Goal: Information Seeking & Learning: Find specific fact

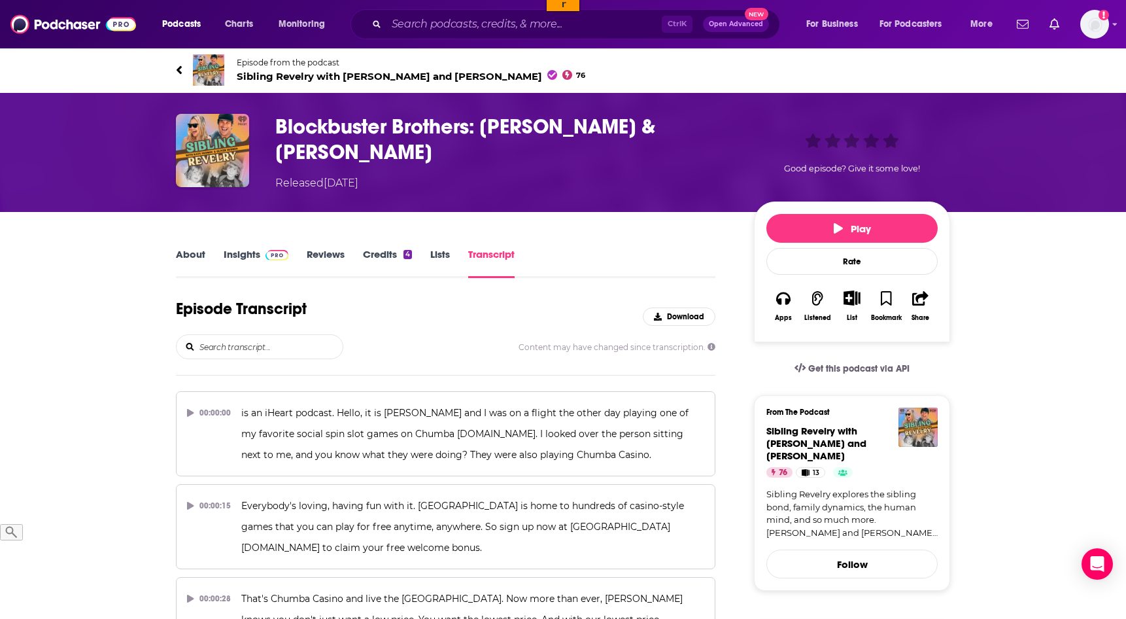
click at [277, 343] on input "search" at bounding box center [270, 347] width 145 height 24
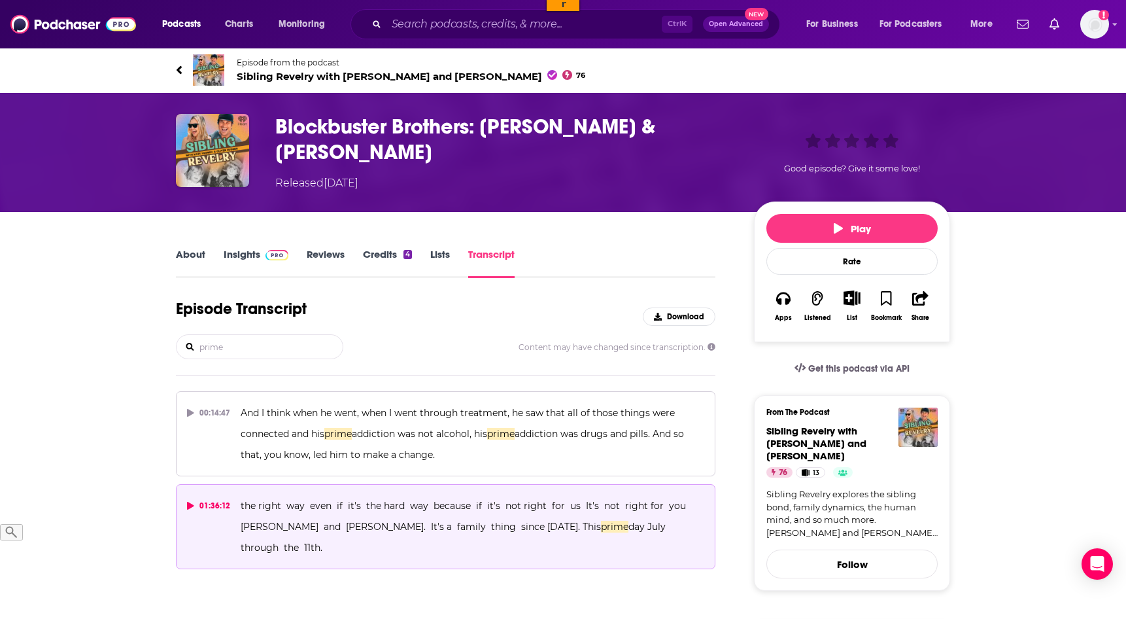
type input "prime"
click at [188, 497] on div "01:36:12" at bounding box center [208, 505] width 43 height 21
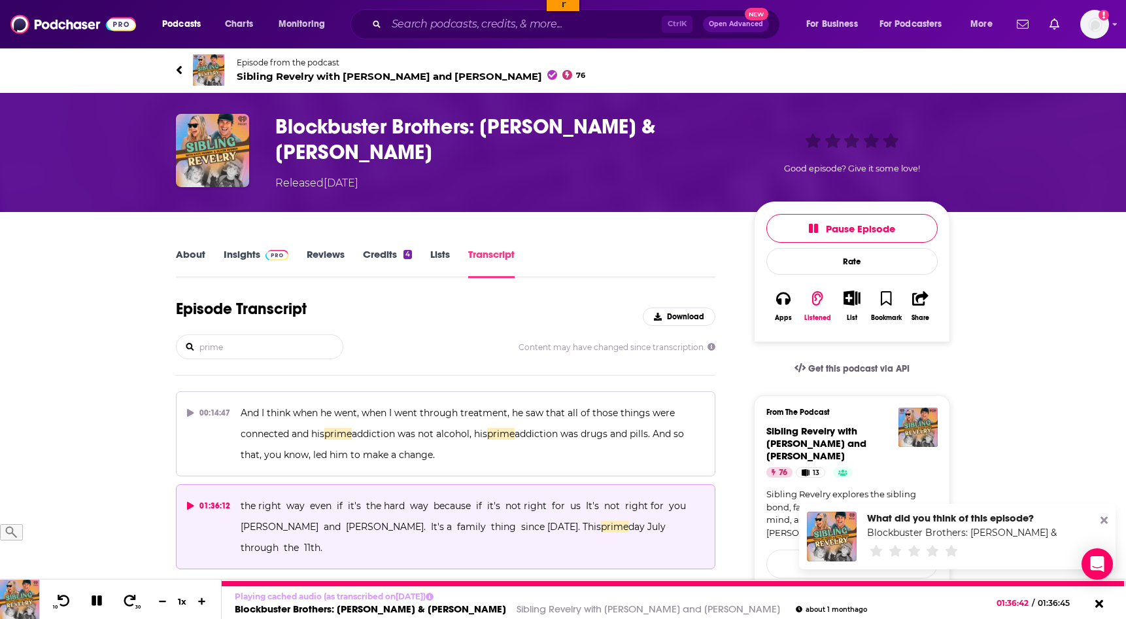
click at [92, 604] on icon at bounding box center [97, 600] width 10 height 10
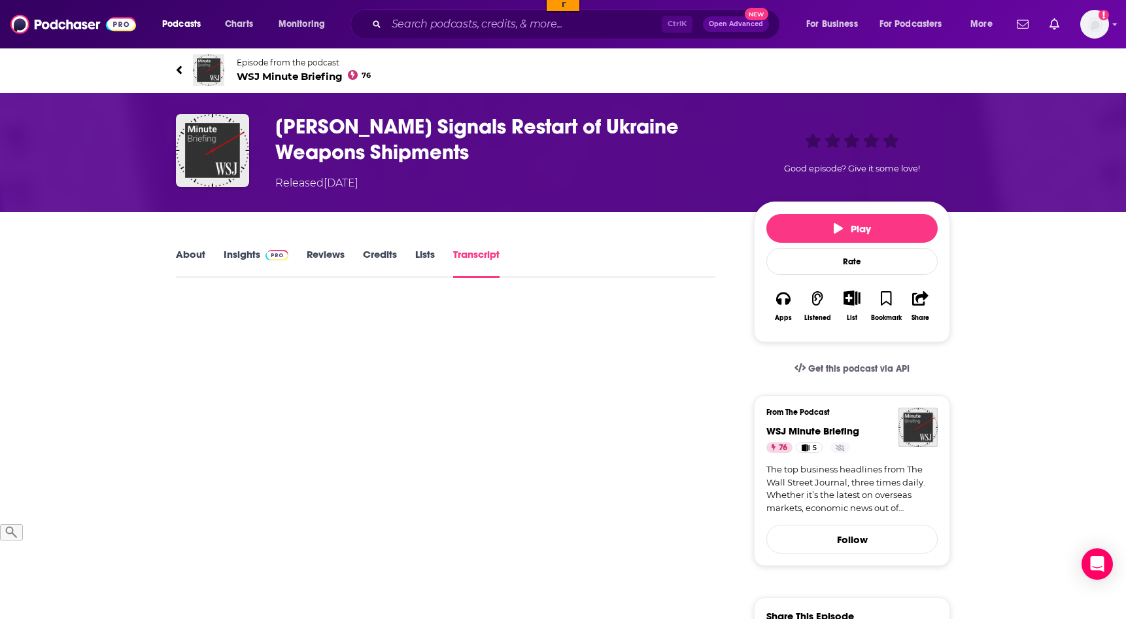
click at [489, 254] on link "Transcript" at bounding box center [476, 263] width 46 height 30
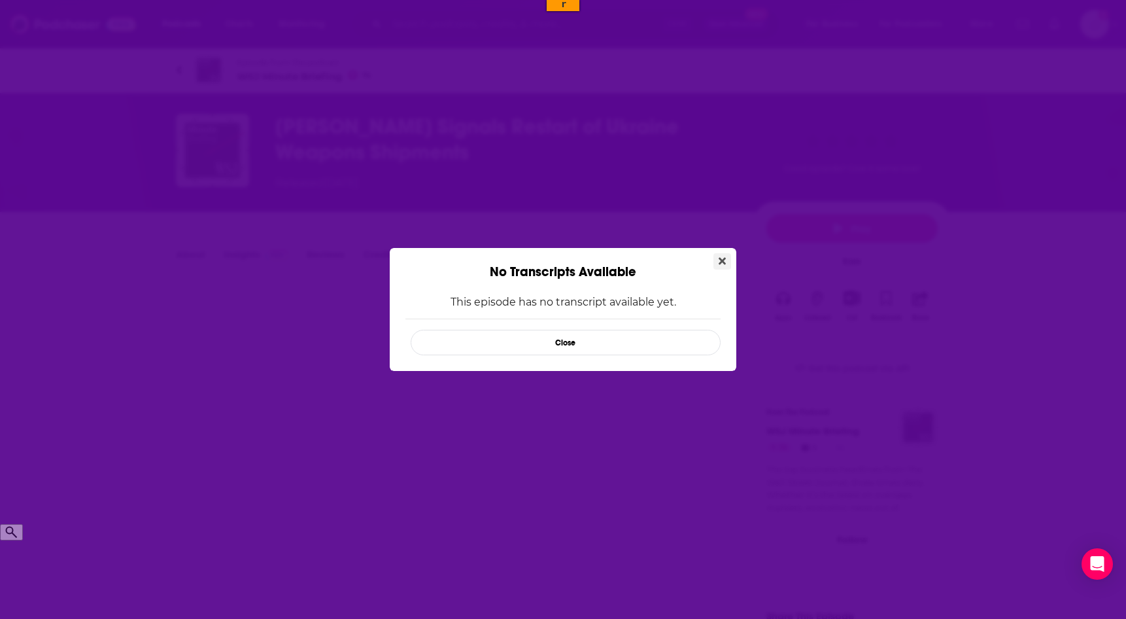
click at [727, 267] on button "Close" at bounding box center [723, 261] width 18 height 16
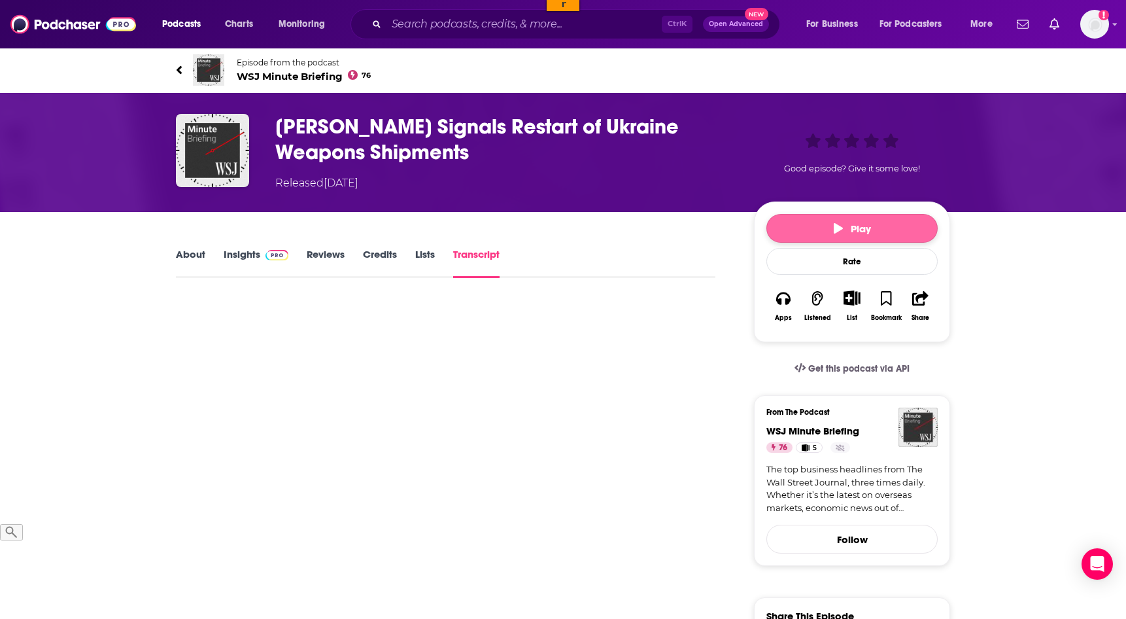
click at [906, 224] on button "Play" at bounding box center [851, 228] width 171 height 29
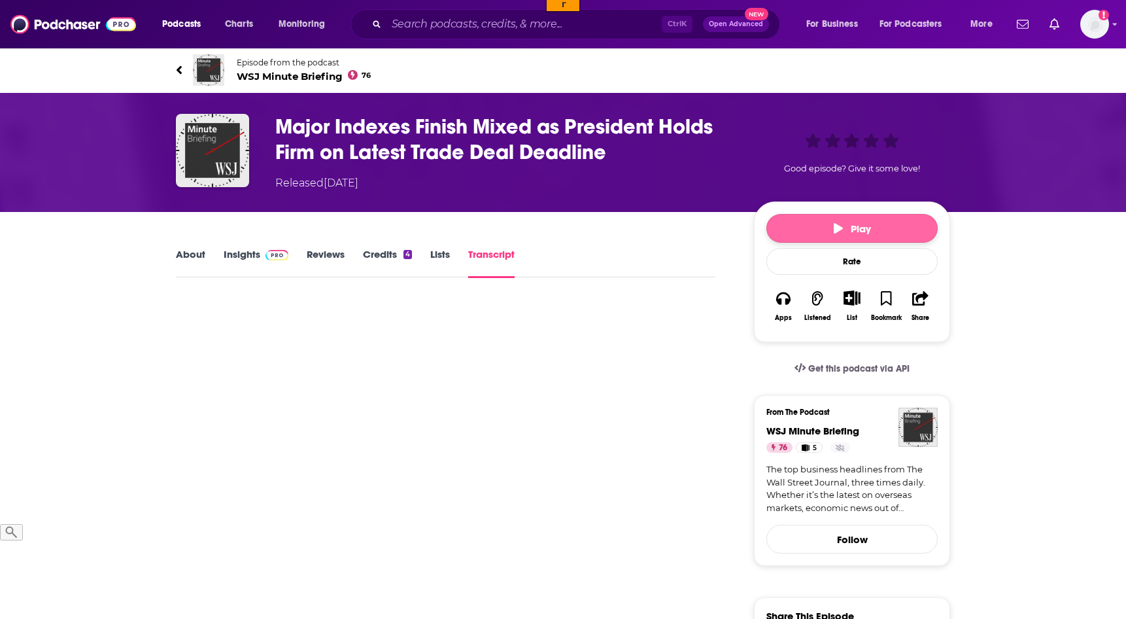
click at [813, 236] on button "Play" at bounding box center [851, 228] width 171 height 29
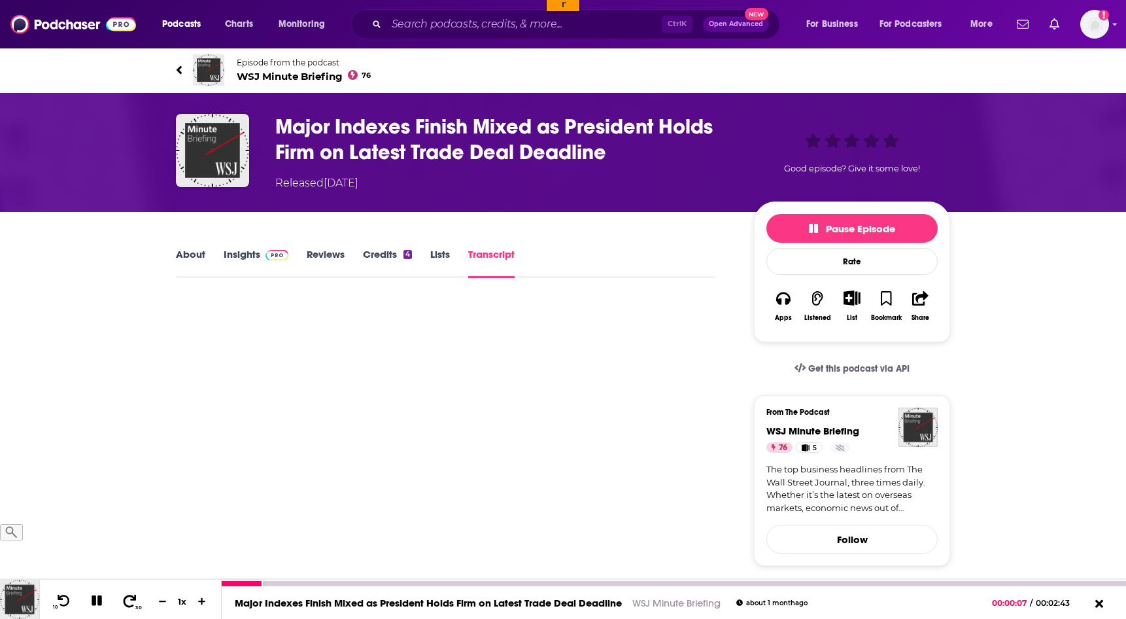
click at [124, 602] on icon at bounding box center [130, 600] width 16 height 13
click at [60, 600] on icon at bounding box center [64, 600] width 16 height 13
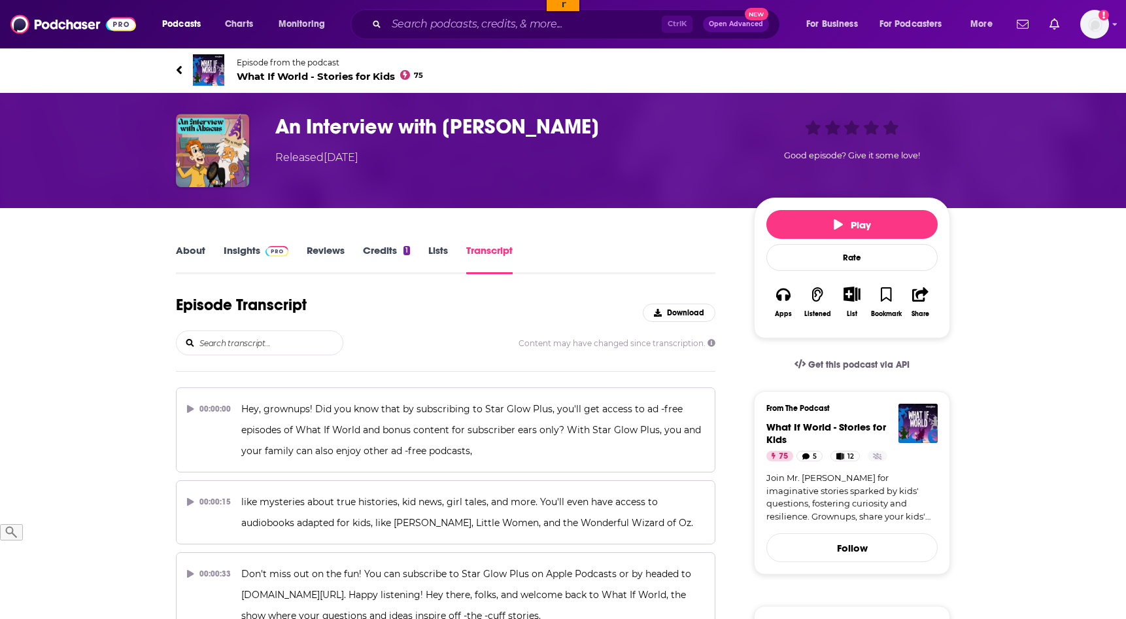
click at [297, 342] on input "search" at bounding box center [270, 343] width 145 height 24
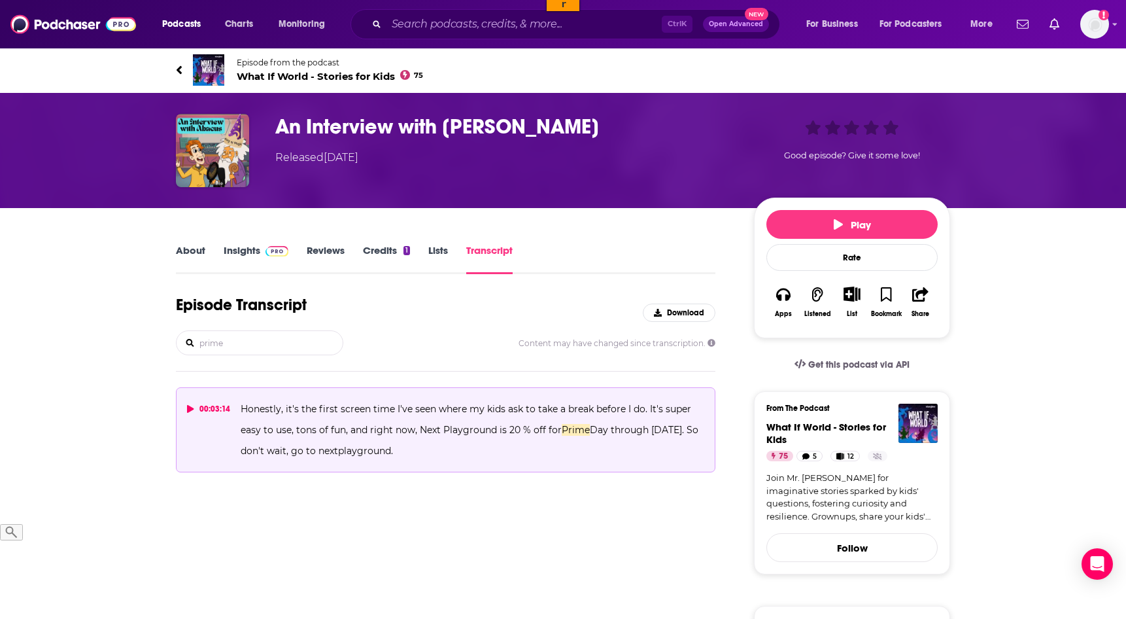
type input "prime"
click at [187, 405] on icon at bounding box center [190, 409] width 7 height 8
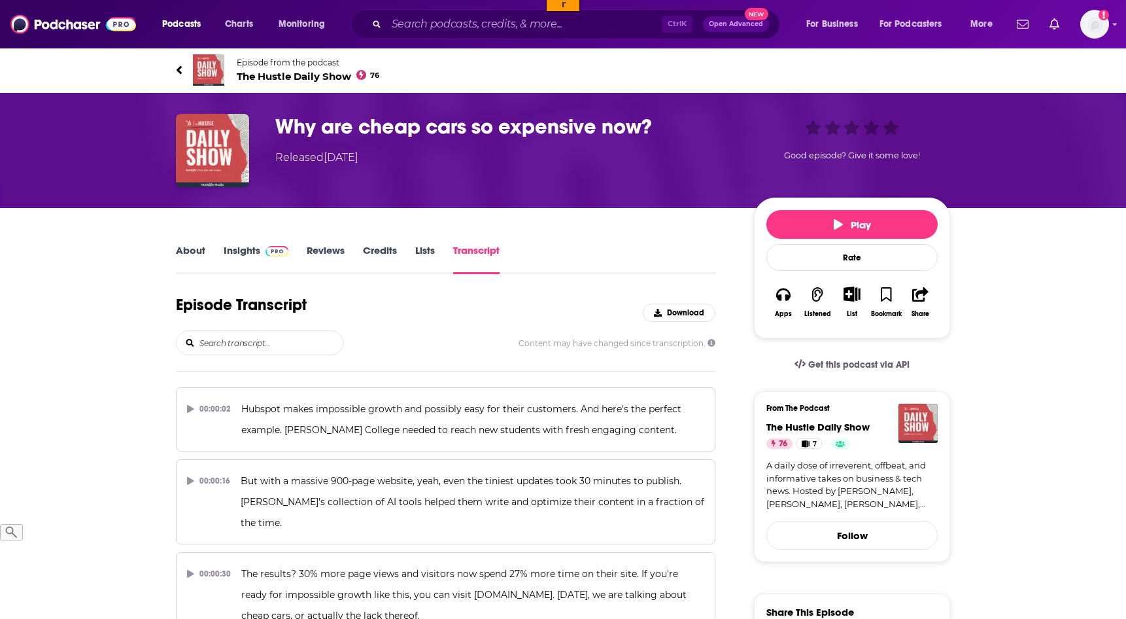
click at [249, 332] on input "search" at bounding box center [270, 343] width 145 height 24
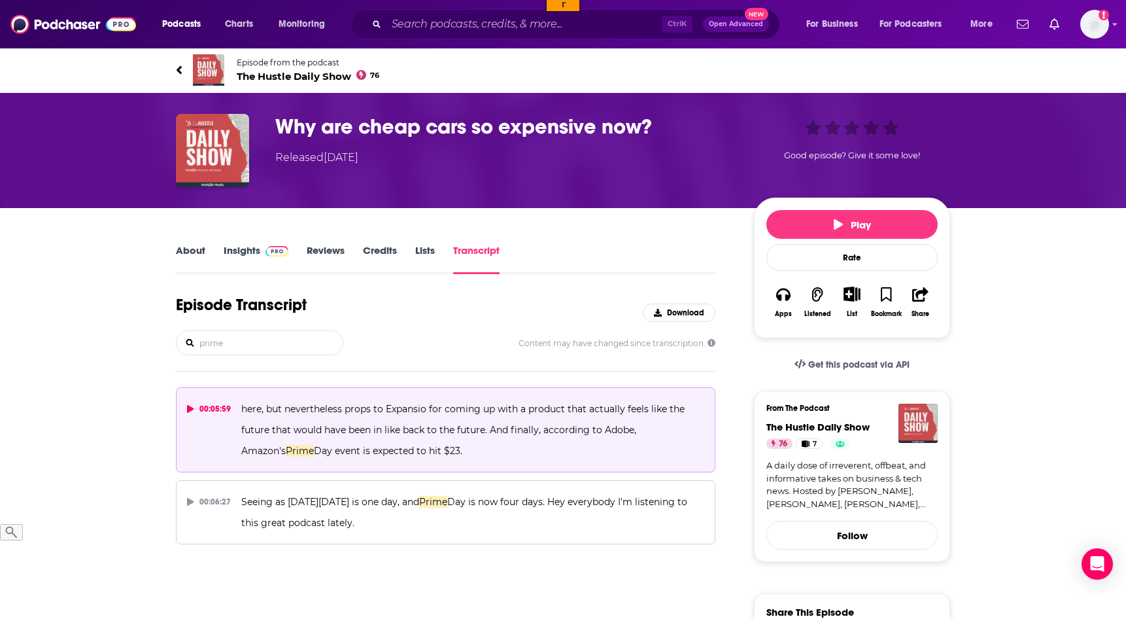
type input "prime"
click at [185, 407] on button "00:05:59 here, but nevertheless props to Expansio for coming up with a product …" at bounding box center [446, 429] width 540 height 85
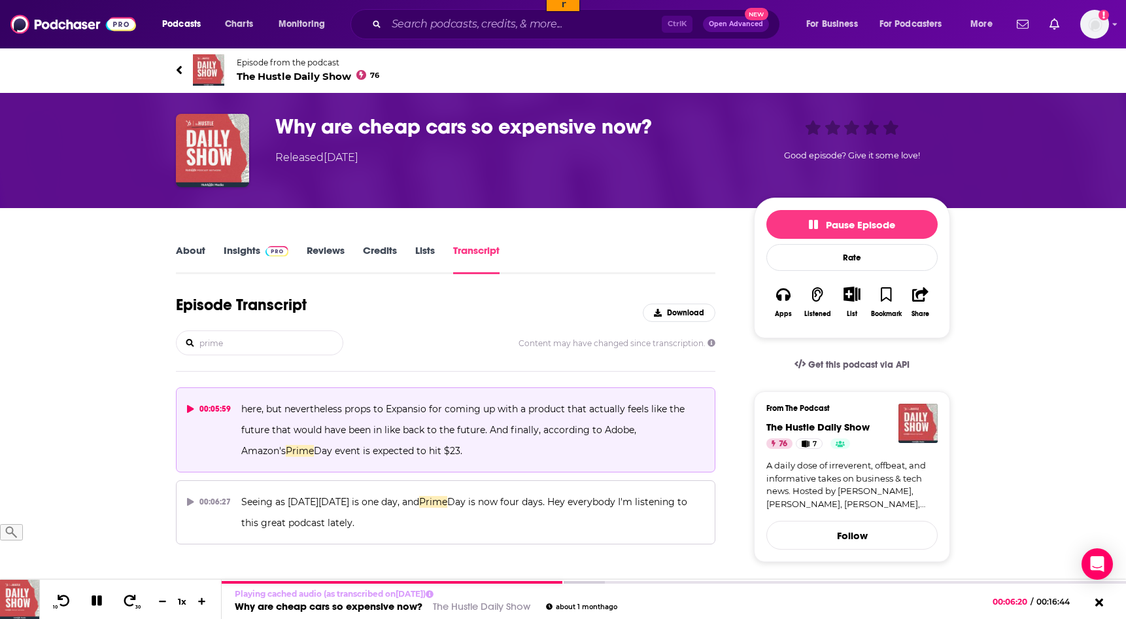
drag, startPoint x: 490, startPoint y: 426, endPoint x: 495, endPoint y: 449, distance: 23.5
click at [495, 449] on p "here, but nevertheless props to Expansio for coming up with a product that actu…" at bounding box center [472, 429] width 463 height 63
copy span "And finally, according to Adobe, Amazon's Prime Day event is expected to hit $2…"
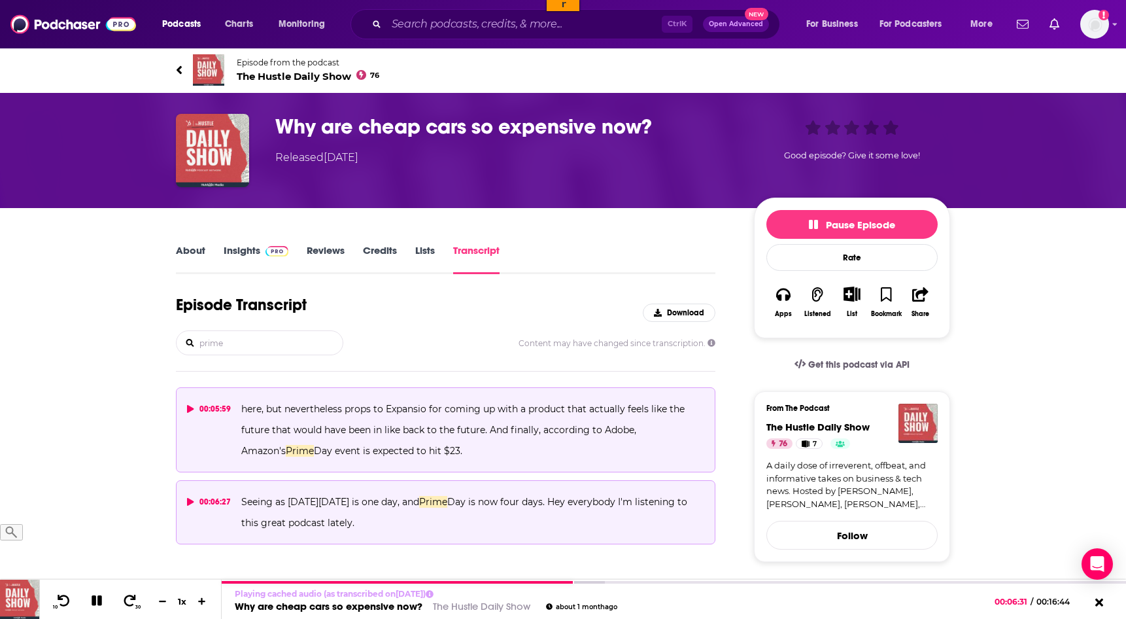
click at [243, 502] on span "Seeing as Black Friday is one day, and" at bounding box center [330, 502] width 178 height 12
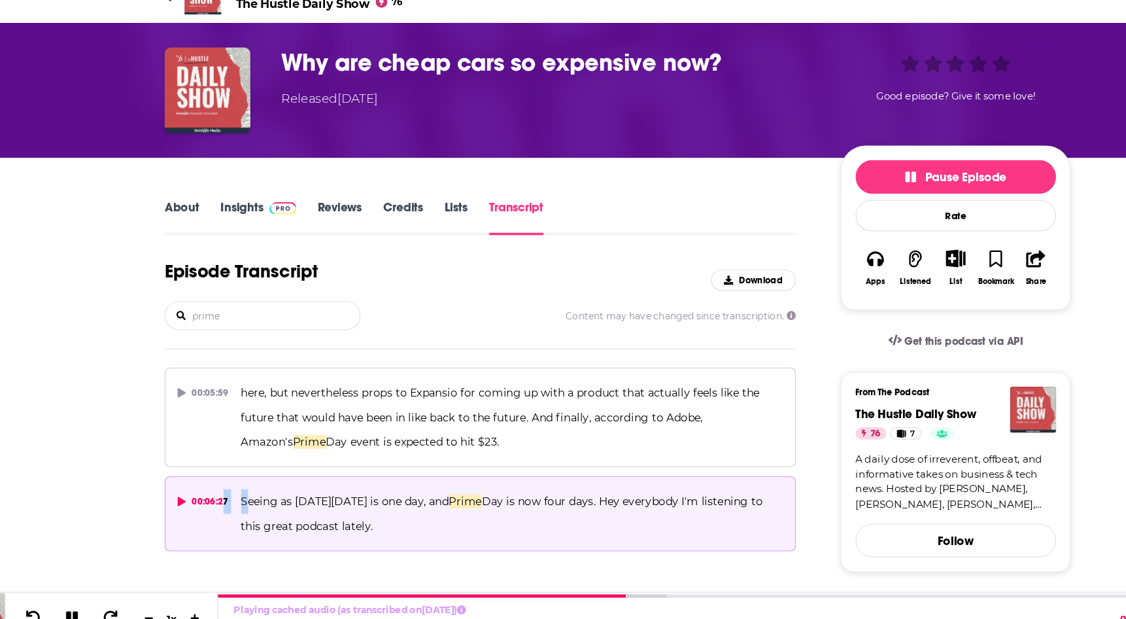
drag, startPoint x: 243, startPoint y: 502, endPoint x: 223, endPoint y: 510, distance: 21.4
click at [223, 510] on button "00:06:27 Seeing as Black Friday is one day, and Prime Day is now four days. Hey…" at bounding box center [446, 512] width 540 height 64
drag, startPoint x: 337, startPoint y: 524, endPoint x: 240, endPoint y: 496, distance: 100.8
click at [241, 496] on p "Seeing as Black Friday is one day, and Prime Day is now four days. Hey everybod…" at bounding box center [472, 512] width 463 height 42
copy span "Seeing as Black Friday is one day, and Prime Day is now four days. Hey everybod…"
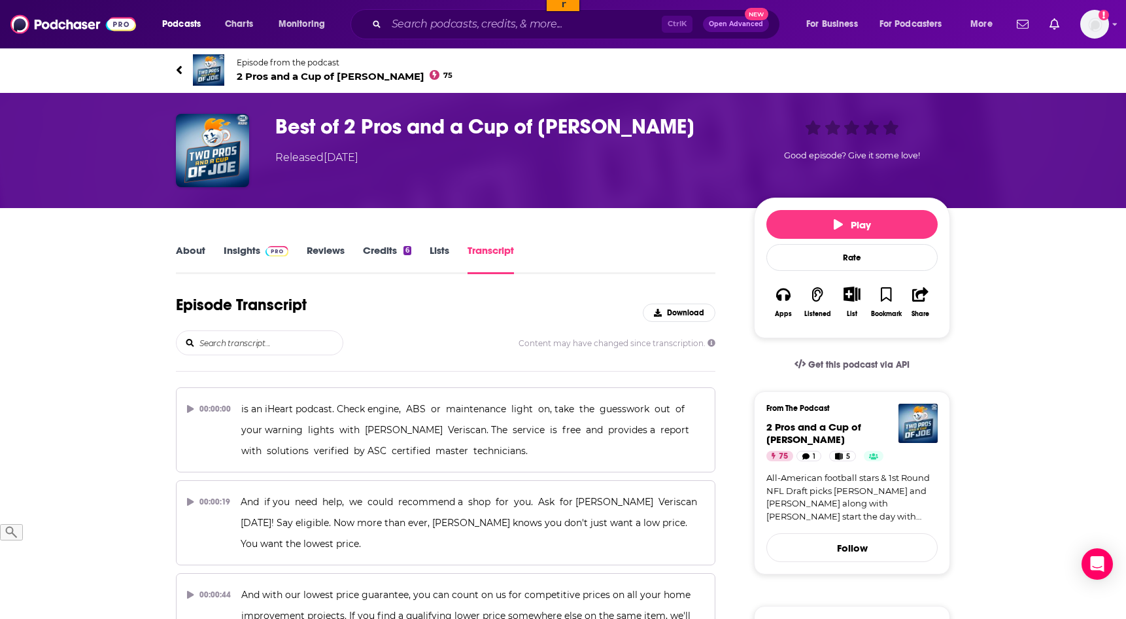
click at [260, 339] on input "search" at bounding box center [270, 343] width 145 height 24
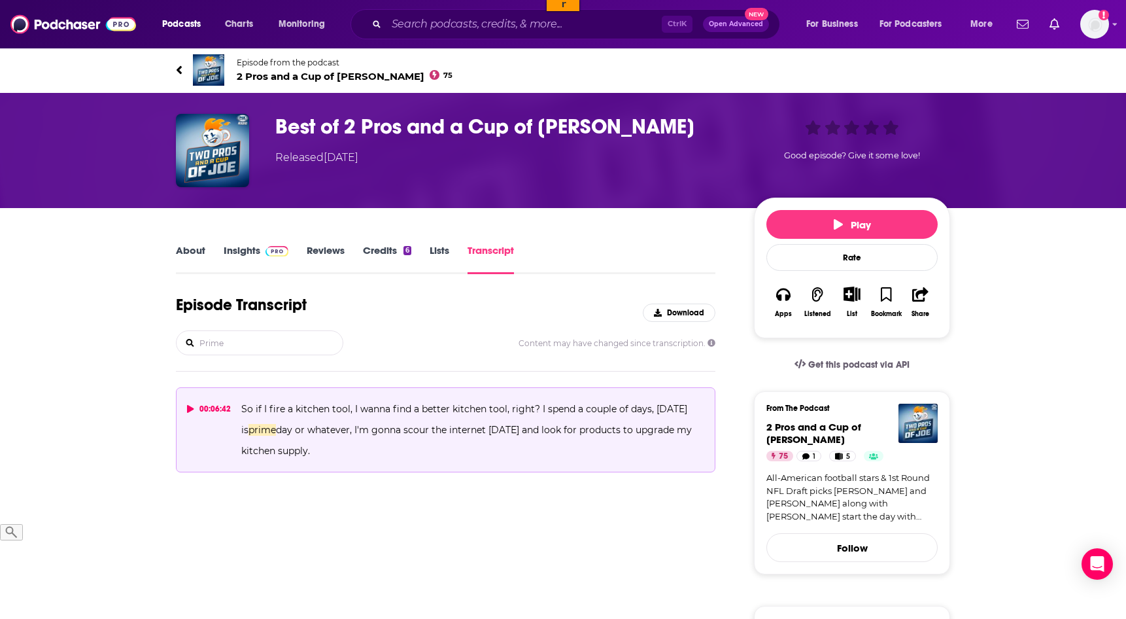
type input "Prime"
click at [207, 410] on div "00:06:42" at bounding box center [209, 408] width 44 height 21
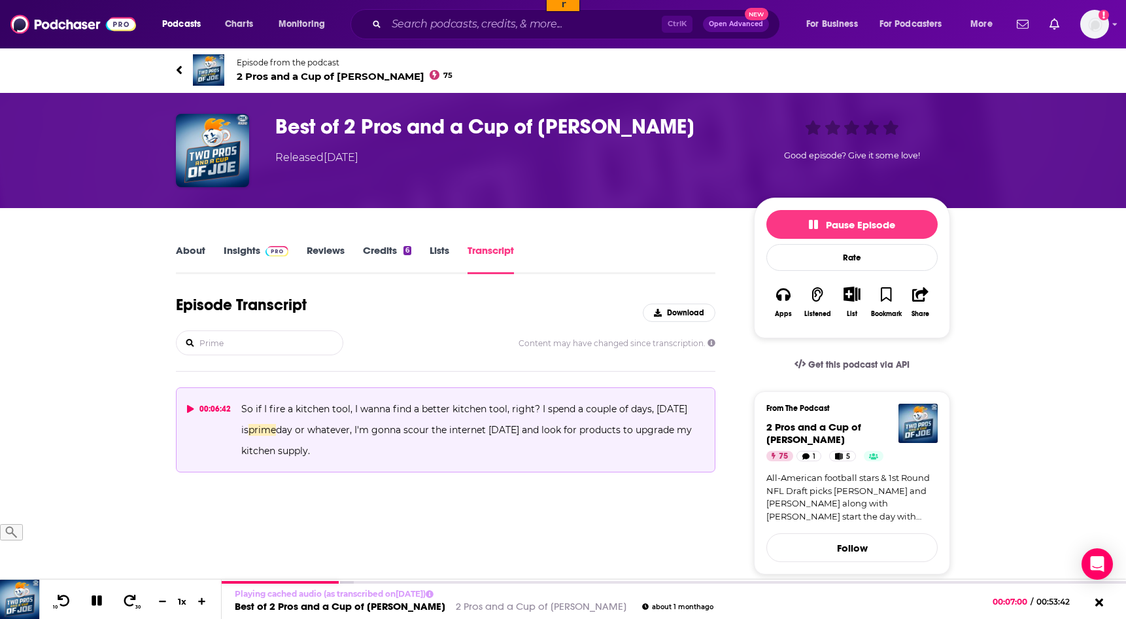
scroll to position [117, 0]
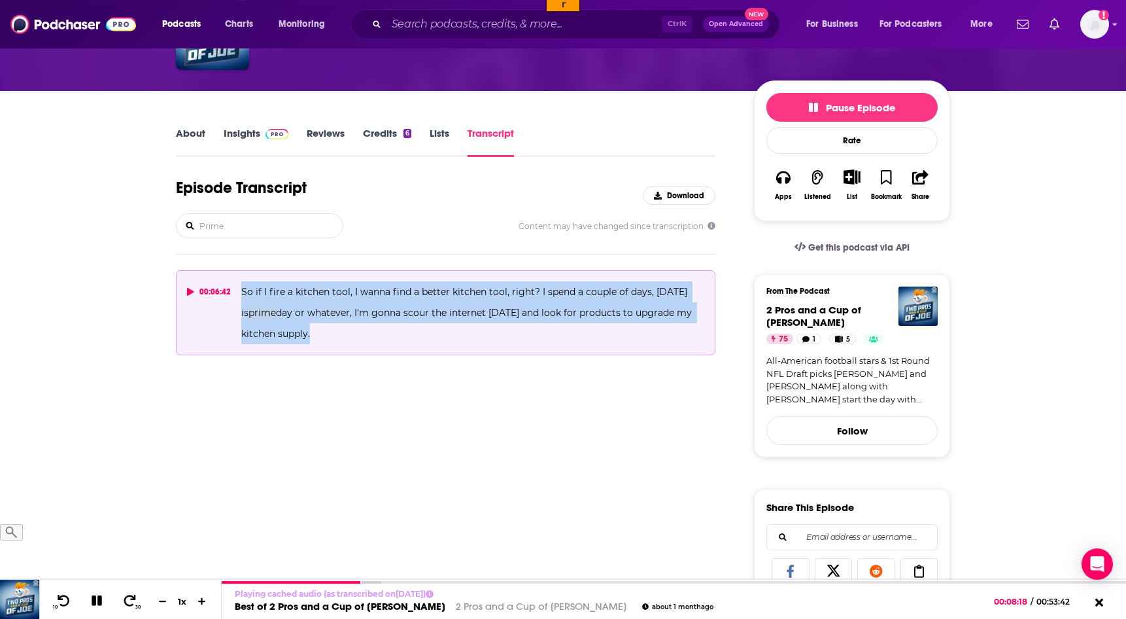
drag, startPoint x: 311, startPoint y: 334, endPoint x: 233, endPoint y: 288, distance: 89.7
click at [233, 288] on button "00:06:42 So if I fire a kitchen tool, I wanna find a better kitchen tool, right…" at bounding box center [446, 312] width 540 height 85
copy button "So if I fire a kitchen tool, I wanna find a better kitchen tool, right? I spend…"
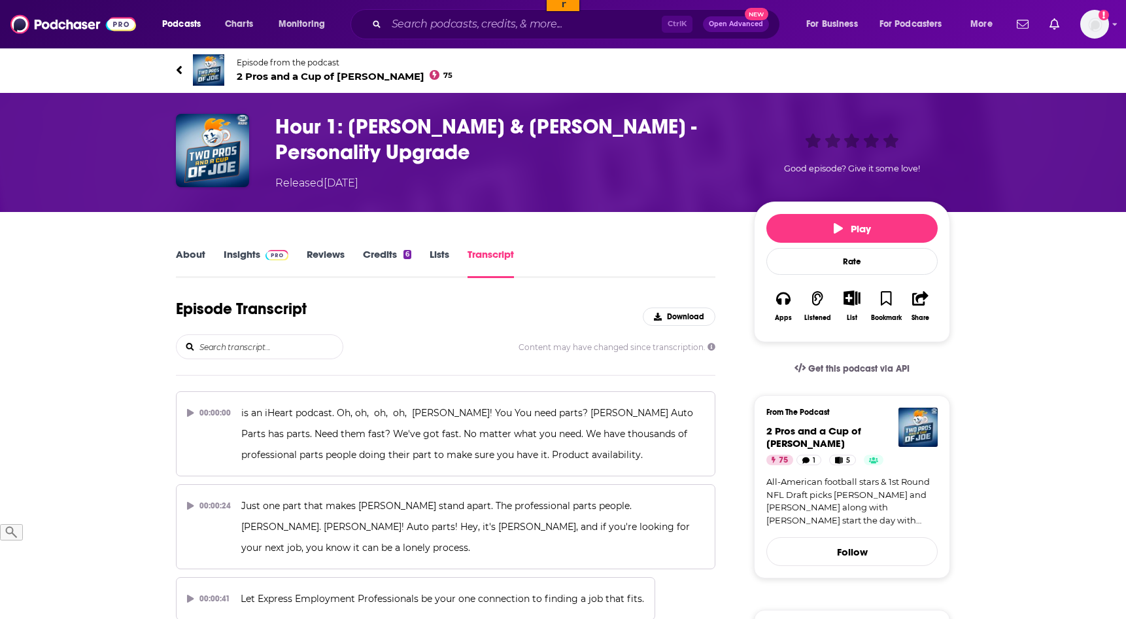
click at [271, 343] on input "search" at bounding box center [270, 347] width 145 height 24
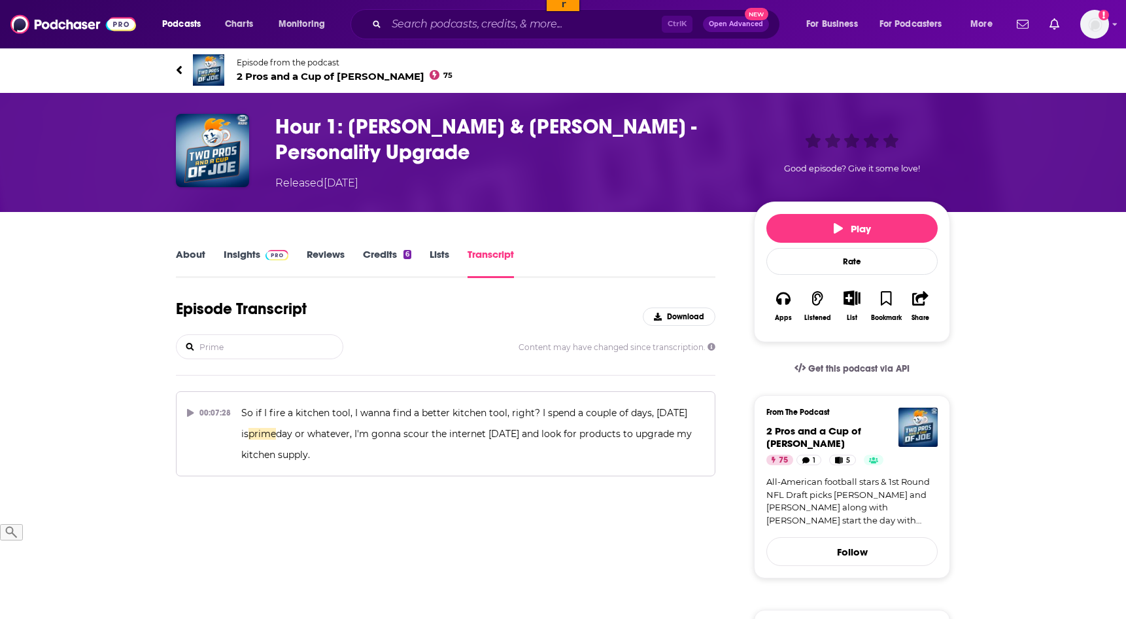
type input "Prime"
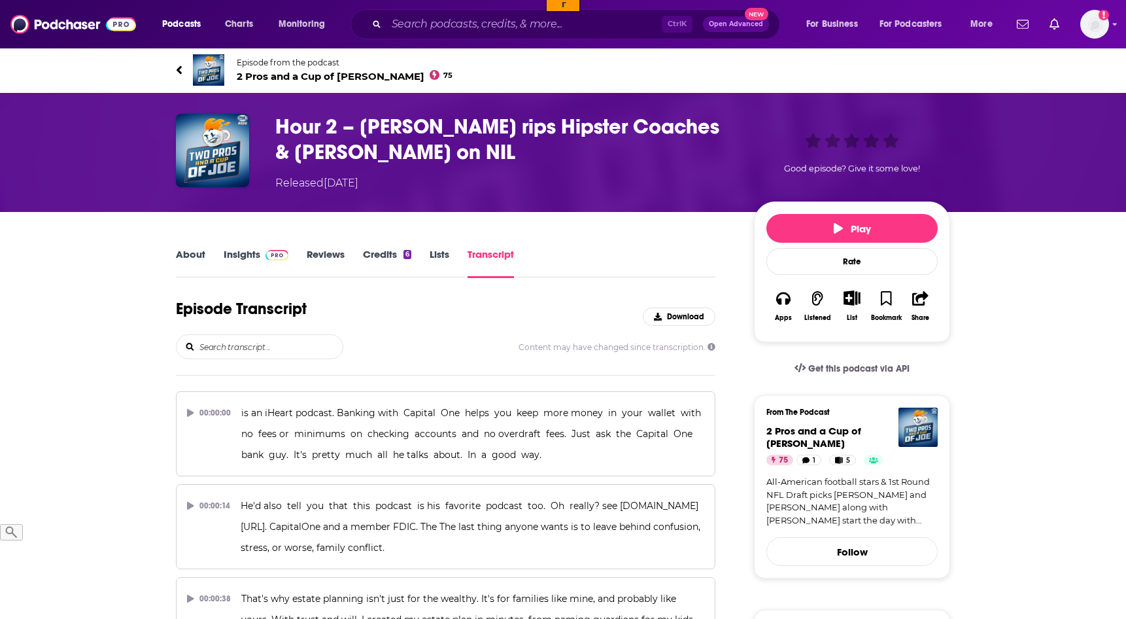
click at [292, 352] on input "search" at bounding box center [270, 347] width 145 height 24
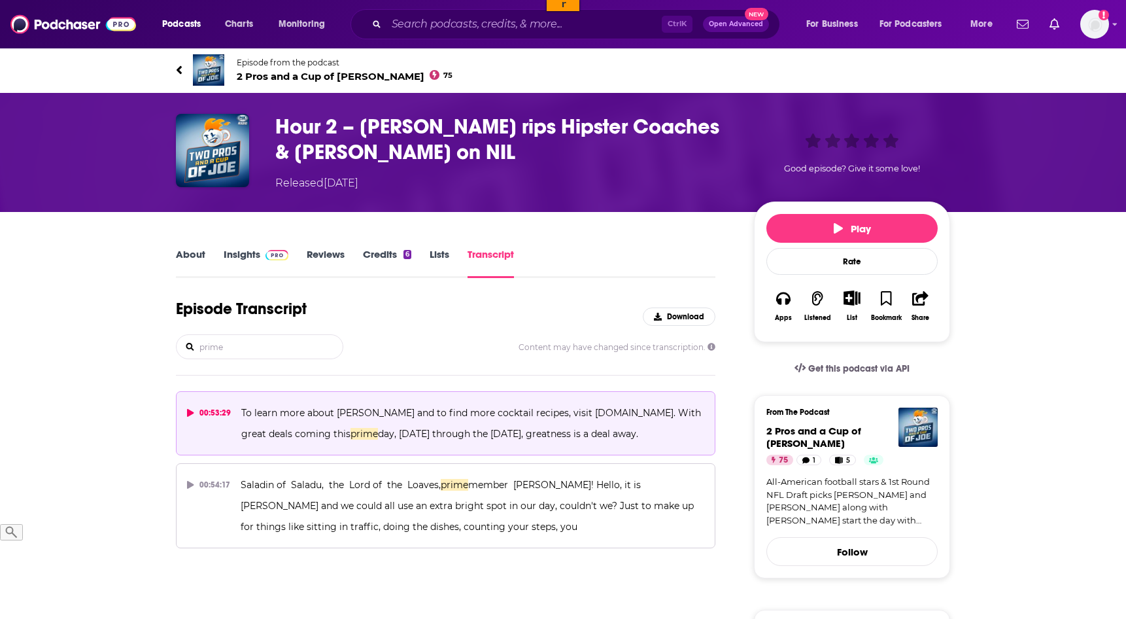
type input "prime"
click at [189, 411] on icon at bounding box center [190, 413] width 7 height 8
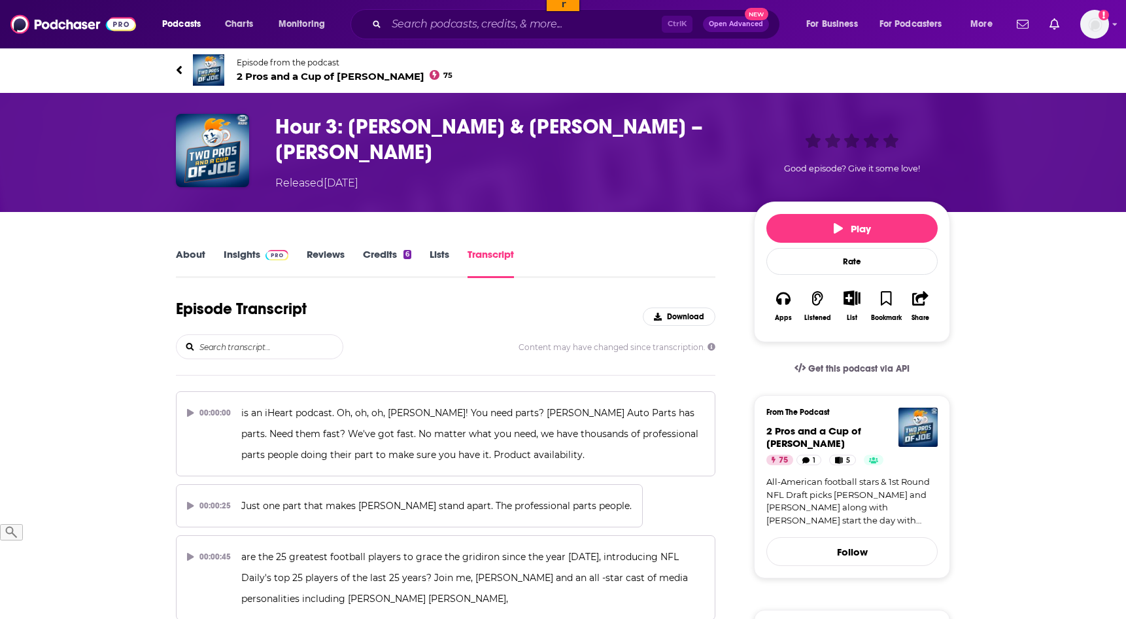
click at [299, 339] on input "search" at bounding box center [270, 347] width 145 height 24
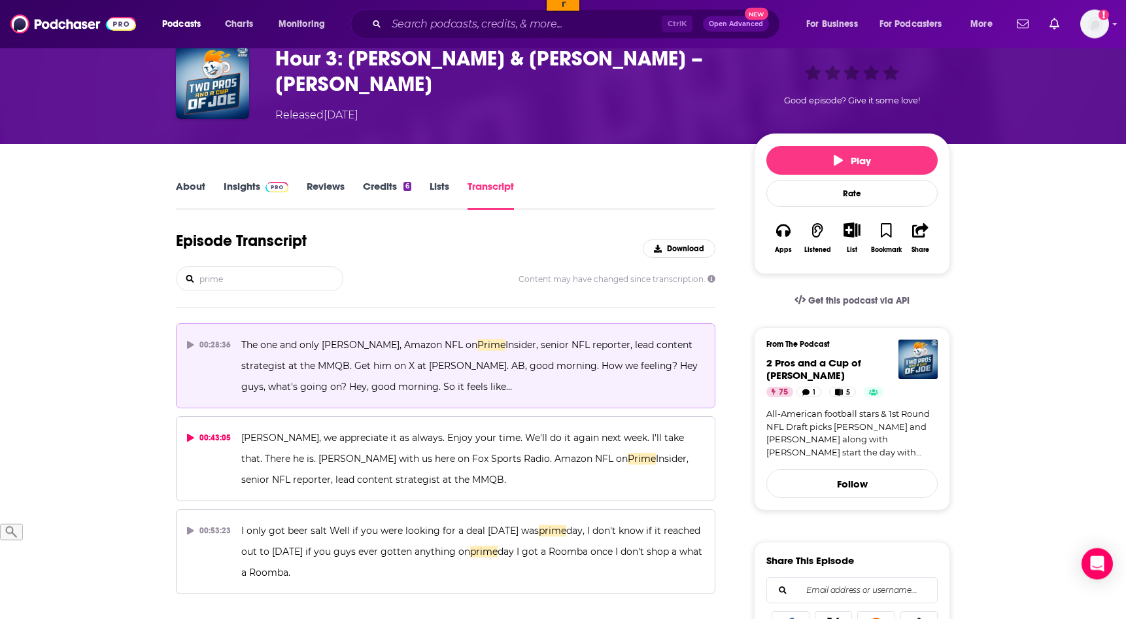
scroll to position [69, 0]
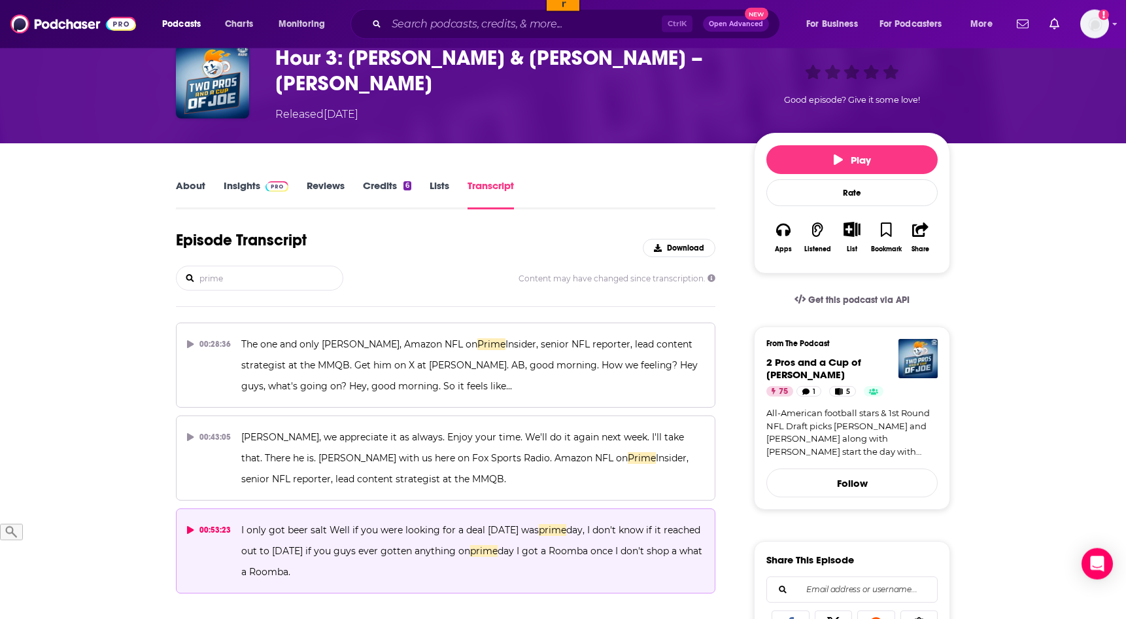
type input "prime"
click at [188, 526] on icon at bounding box center [190, 530] width 7 height 8
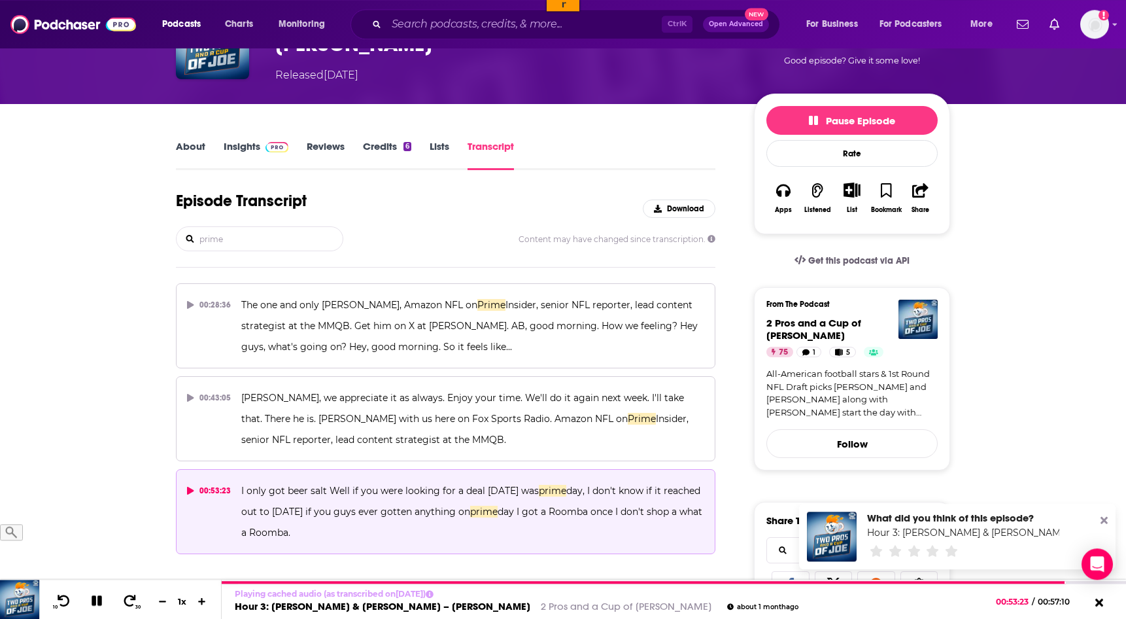
scroll to position [109, 0]
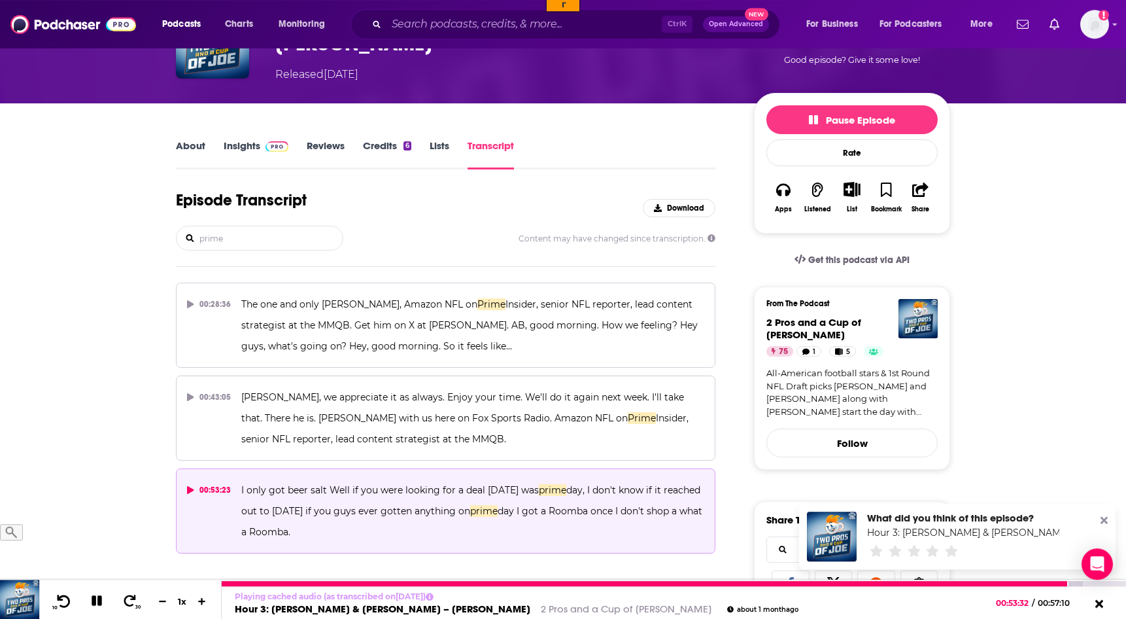
click at [66, 596] on icon at bounding box center [64, 600] width 13 height 12
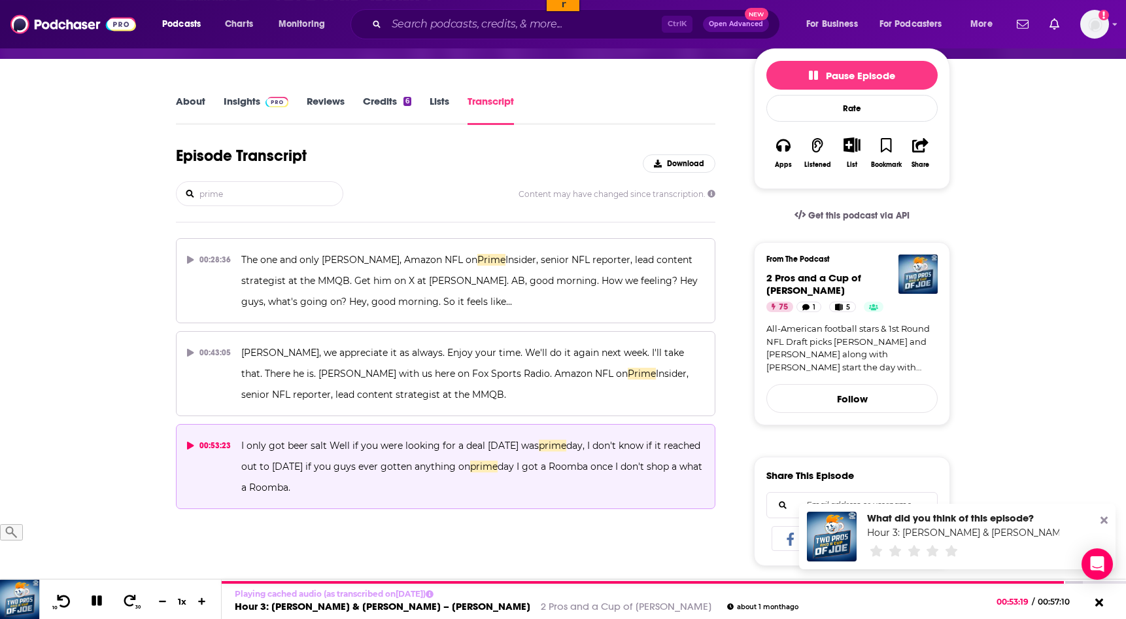
scroll to position [154, 0]
drag, startPoint x: 352, startPoint y: 475, endPoint x: 329, endPoint y: 441, distance: 41.5
click at [329, 441] on p "I only got beer salt Well if you were looking for a deal [DATE] was prime day, …" at bounding box center [472, 465] width 463 height 63
copy span "Well if you were looking for a deal [DATE] was prime day, I don't know if it re…"
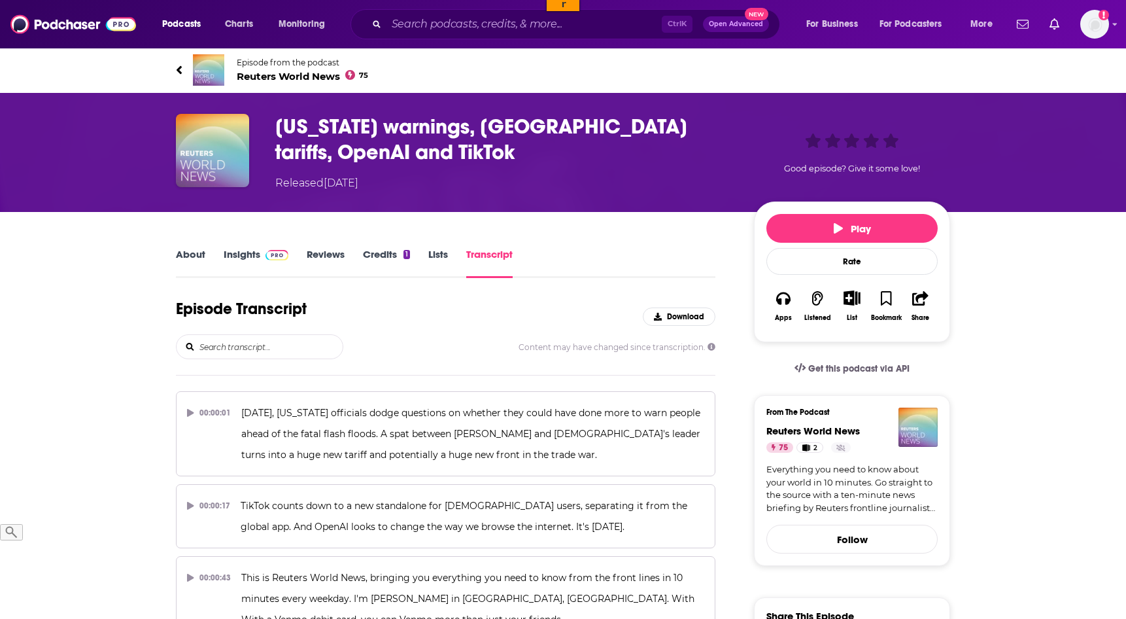
click at [272, 355] on input "search" at bounding box center [270, 347] width 145 height 24
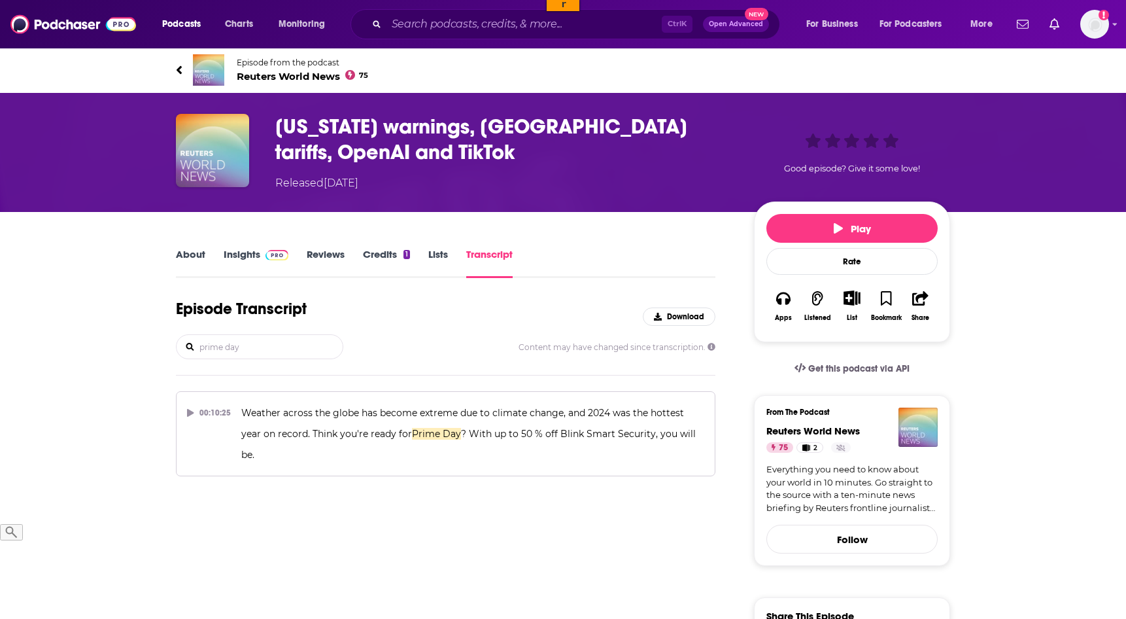
type input "prime day"
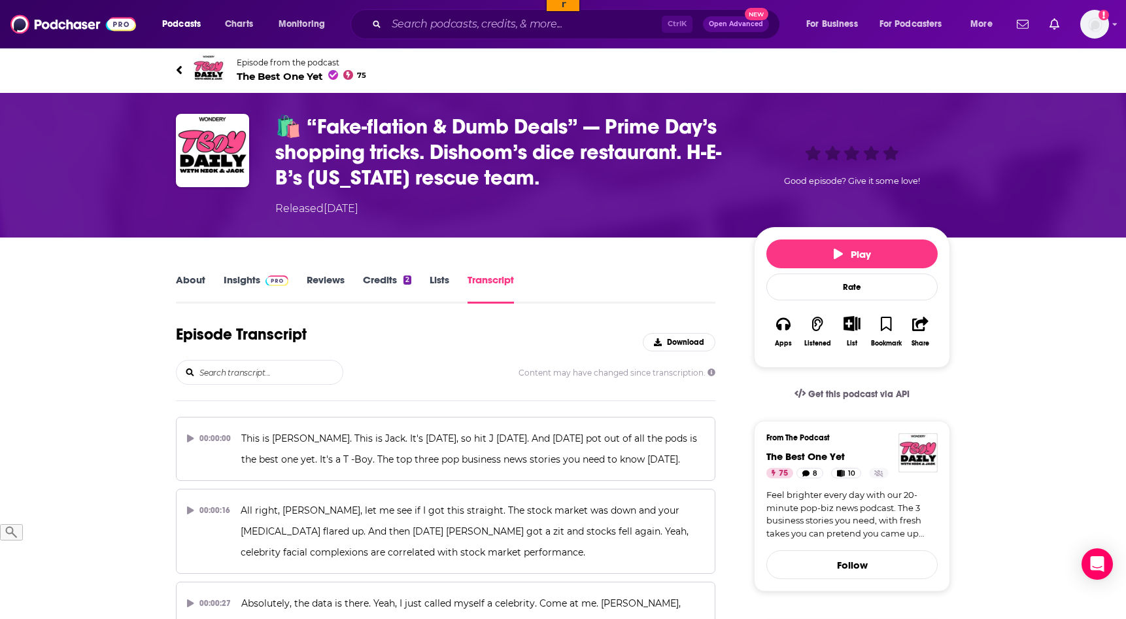
click at [266, 378] on input "search" at bounding box center [270, 372] width 145 height 24
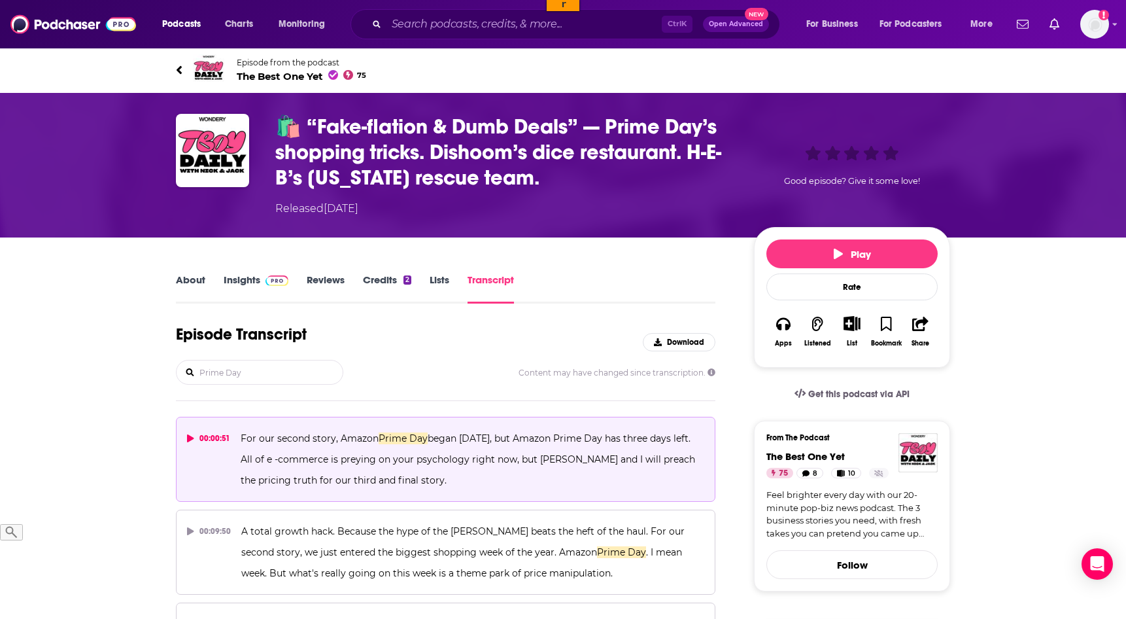
scroll to position [18, 0]
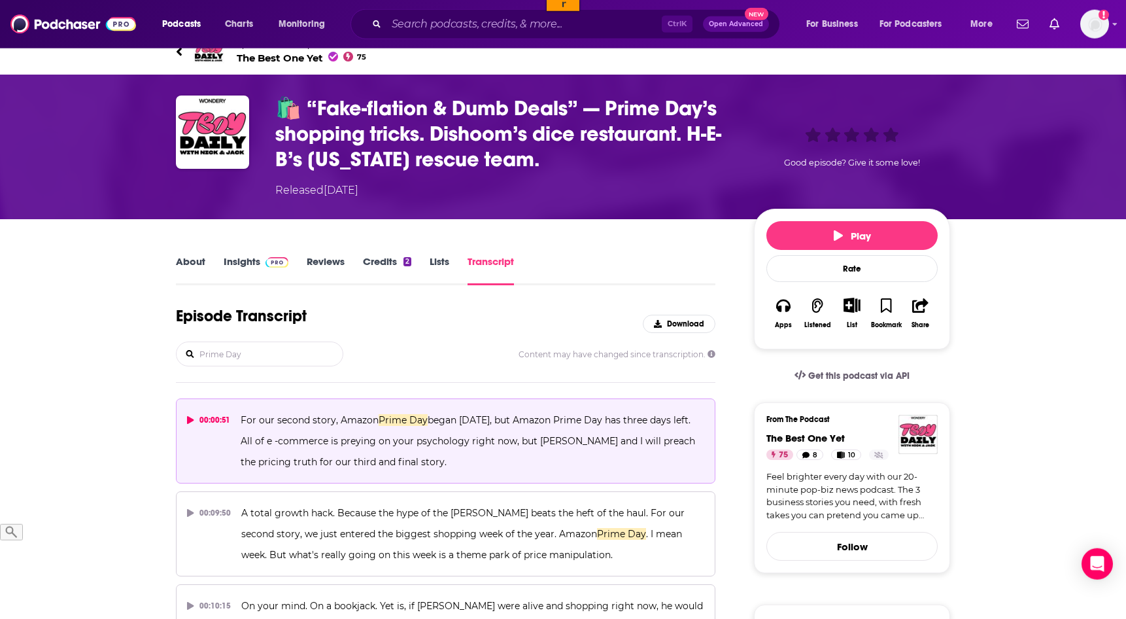
type input "Prime Day"
click at [192, 422] on icon at bounding box center [190, 420] width 7 height 8
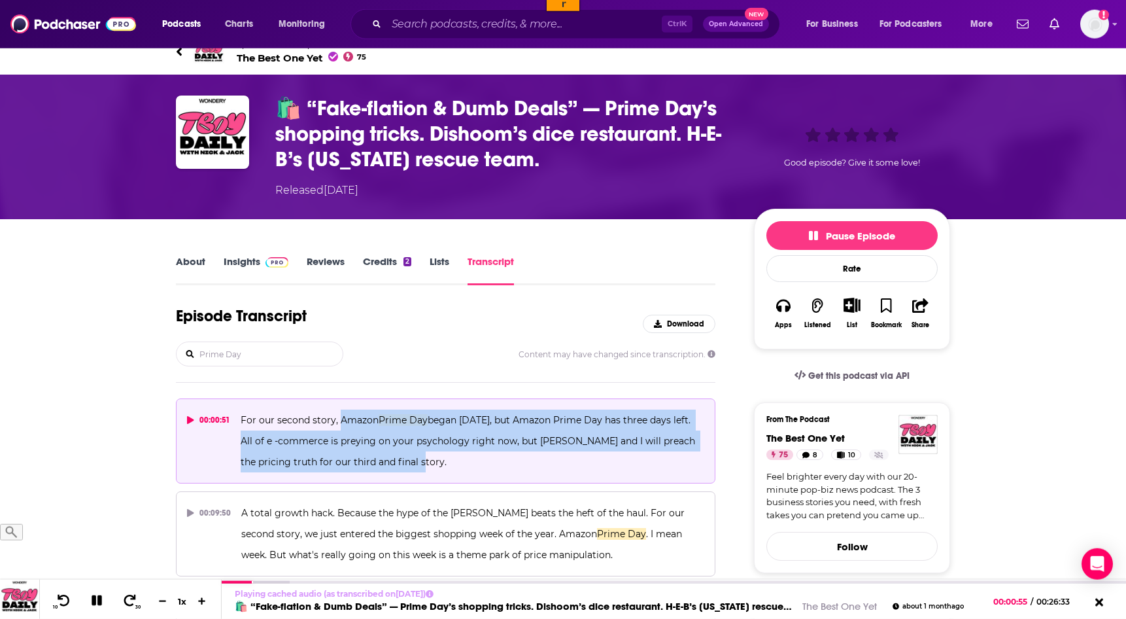
drag, startPoint x: 413, startPoint y: 470, endPoint x: 337, endPoint y: 419, distance: 91.4
click at [337, 419] on p "For our second story, Amazon Prime Day began yesterday, but Amazon Prime Day ha…" at bounding box center [473, 440] width 464 height 63
copy span "Amazon Prime Day began yesterday, but Amazon Prime Day has three days left. All…"
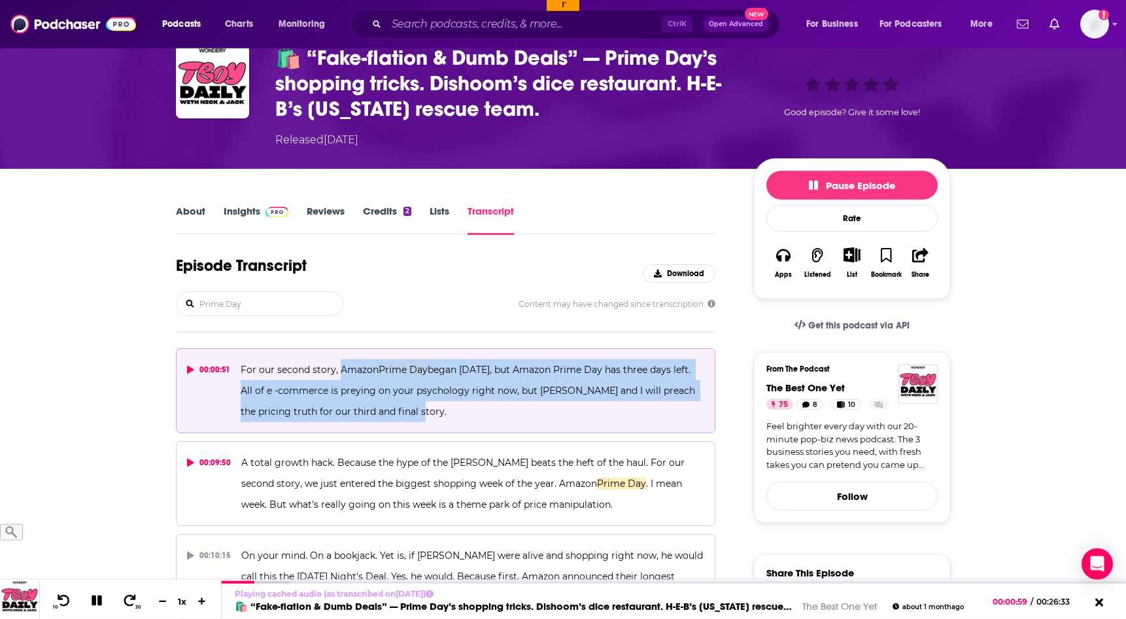
scroll to position [148, 0]
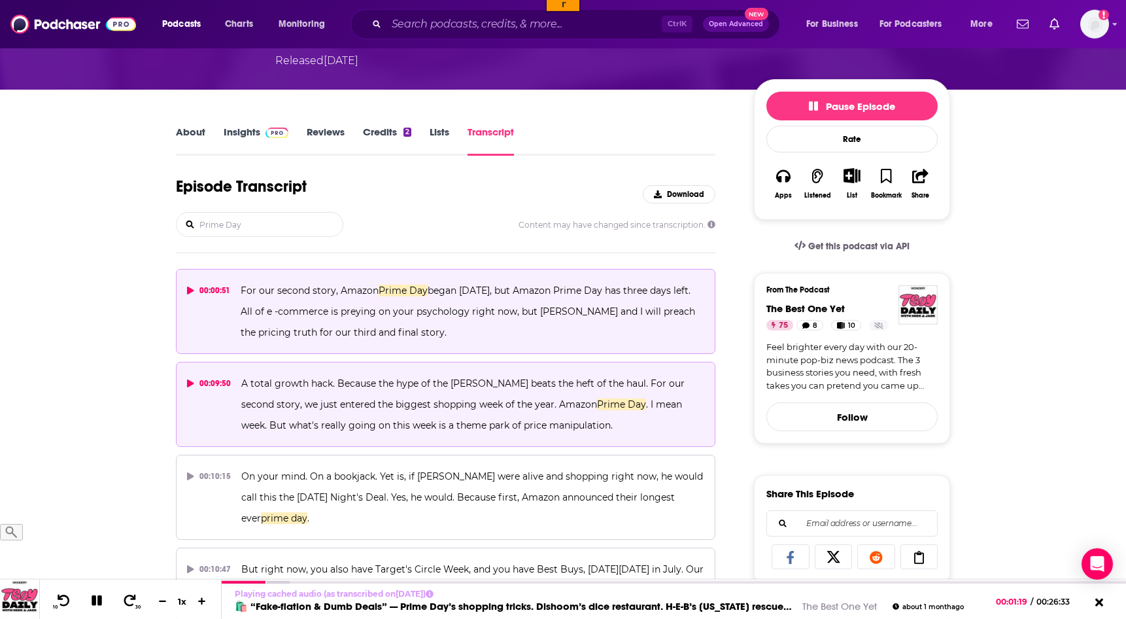
click at [192, 381] on div "00:09:50" at bounding box center [209, 383] width 44 height 21
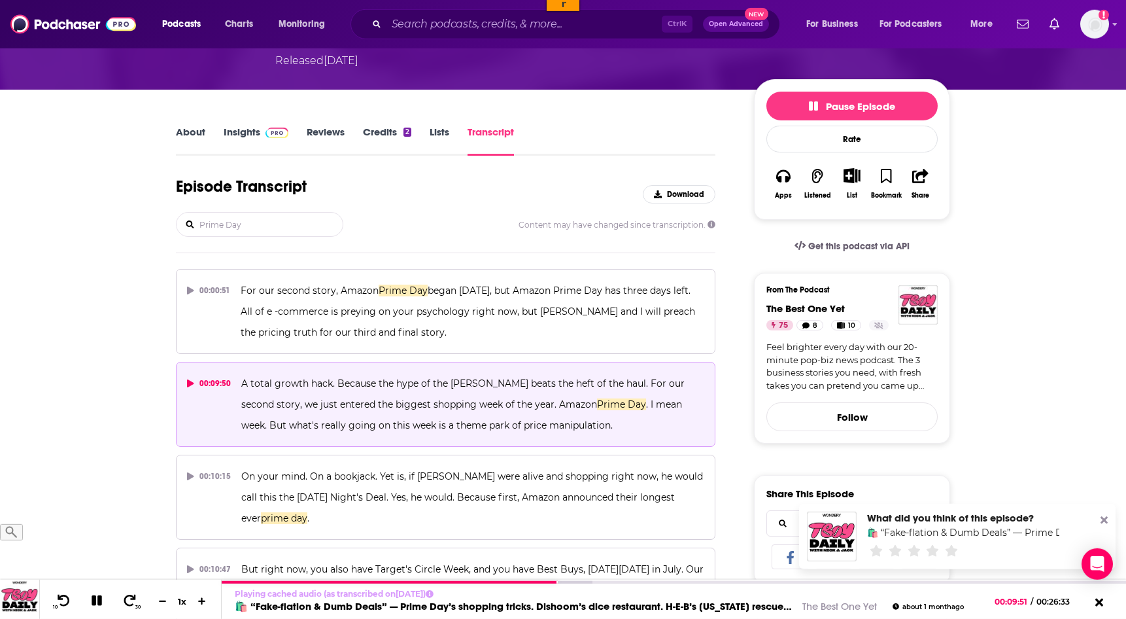
click at [593, 388] on span "A total growth hack. Because the hype of the hunt beats the heft of the haul. F…" at bounding box center [464, 393] width 446 height 33
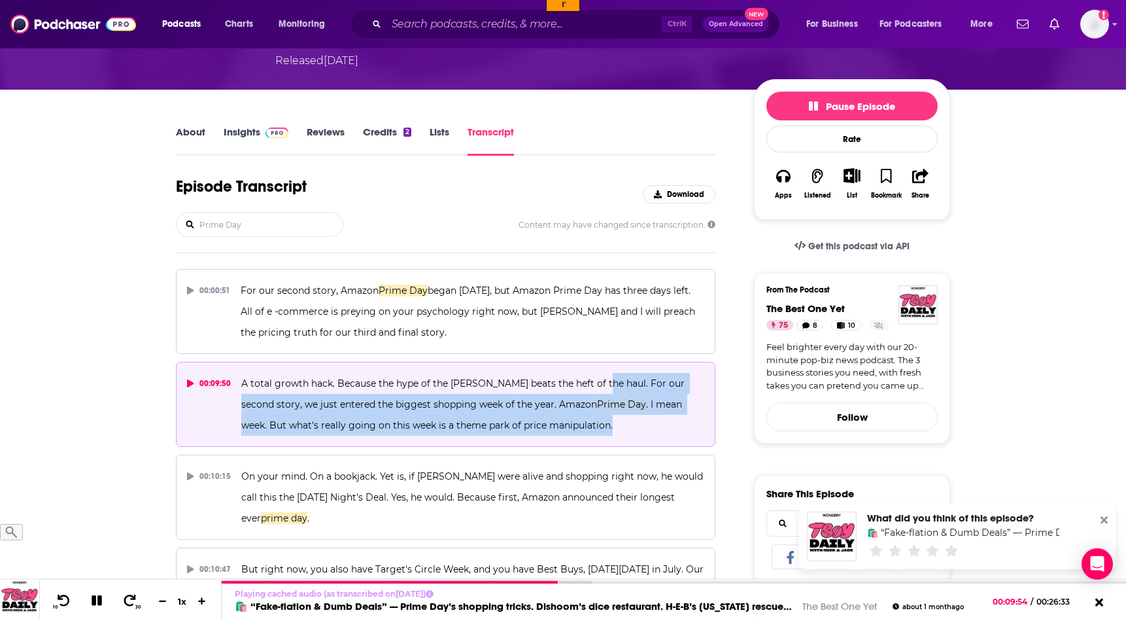
drag, startPoint x: 593, startPoint y: 386, endPoint x: 614, endPoint y: 430, distance: 49.1
click at [614, 430] on p "A total growth hack. Because the hype of the hunt beats the heft of the haul. F…" at bounding box center [472, 404] width 463 height 63
copy span "For our second story, we just entered the biggest shopping week of the year. Am…"
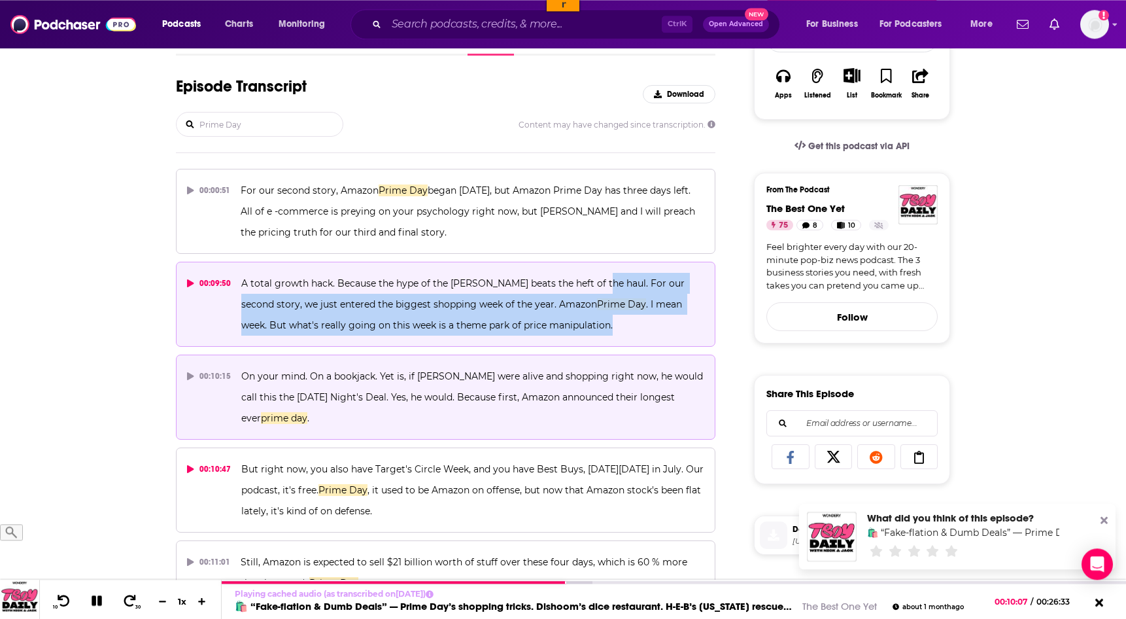
scroll to position [249, 0]
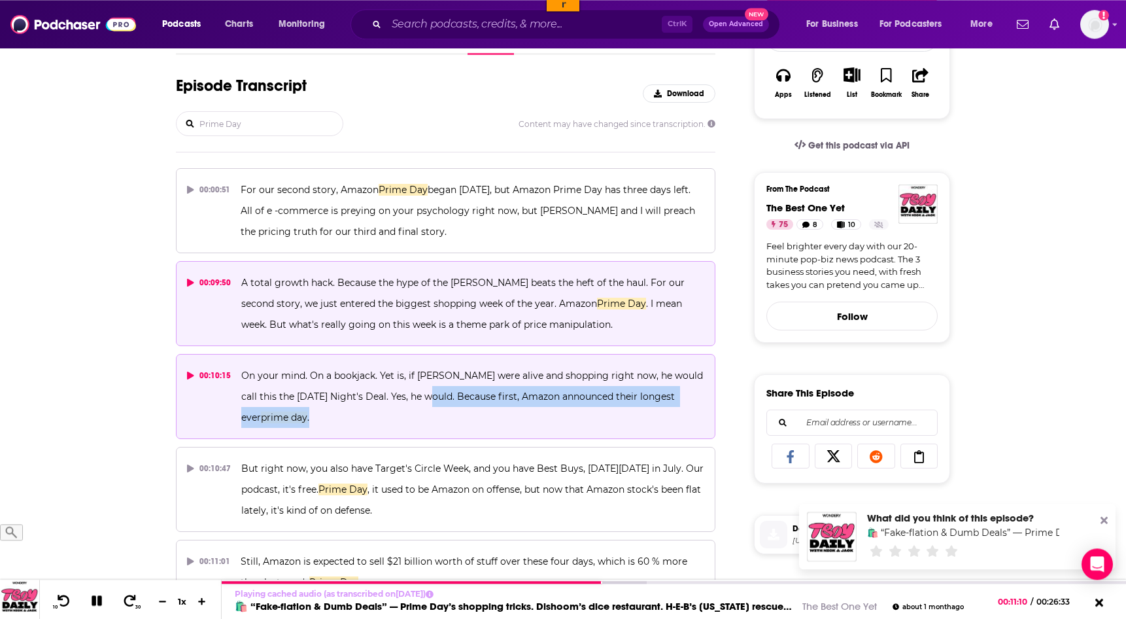
drag, startPoint x: 390, startPoint y: 419, endPoint x: 443, endPoint y: 405, distance: 54.9
click at [443, 405] on p "On your mind. On a bookjack. Yet is, if William Shakespeare were alive and shop…" at bounding box center [472, 396] width 463 height 63
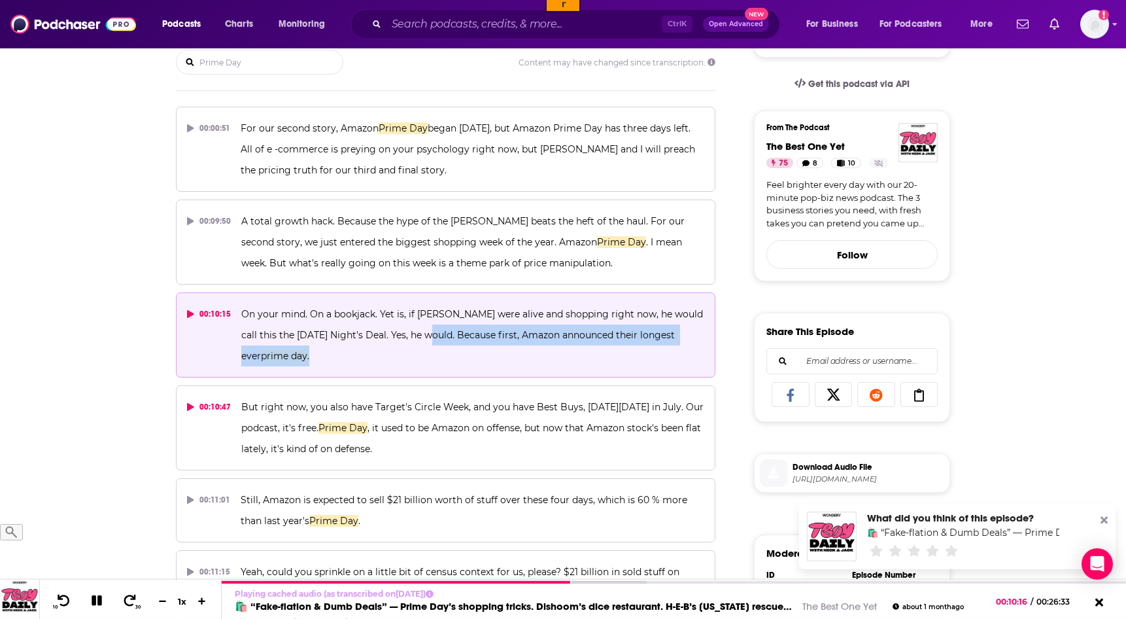
scroll to position [313, 0]
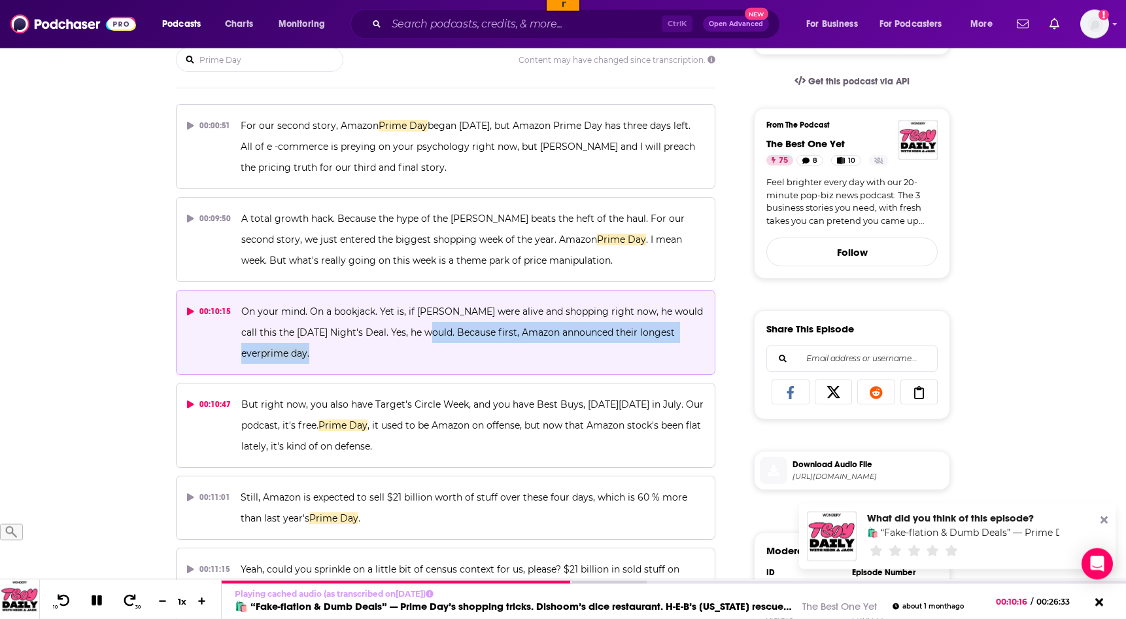
copy span "Yes, he would. Because first, Amazon announced their longest ever prime day ."
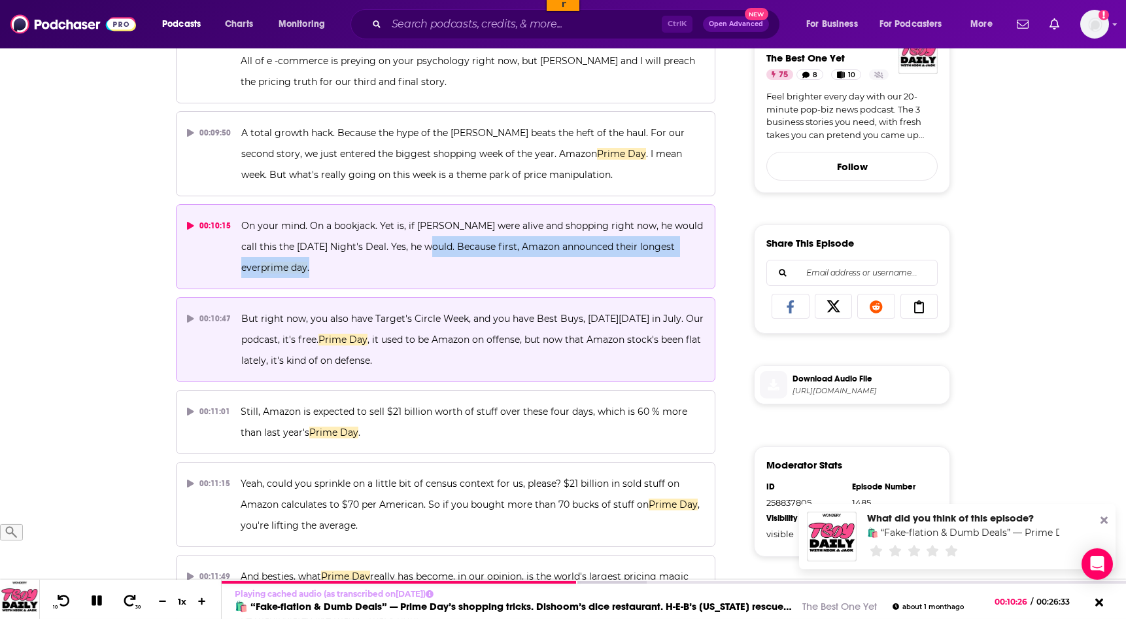
scroll to position [400, 0]
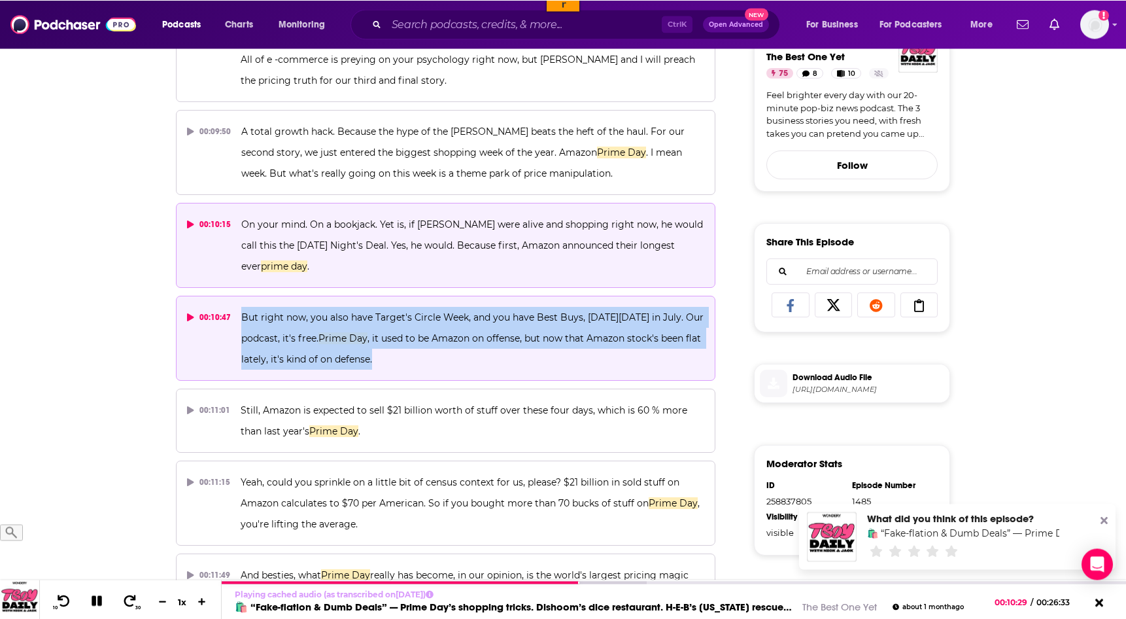
drag, startPoint x: 394, startPoint y: 358, endPoint x: 239, endPoint y: 318, distance: 160.2
click at [241, 318] on p "But right now, you also have Target's Circle Week, and you have Best Buys, Blac…" at bounding box center [472, 338] width 463 height 63
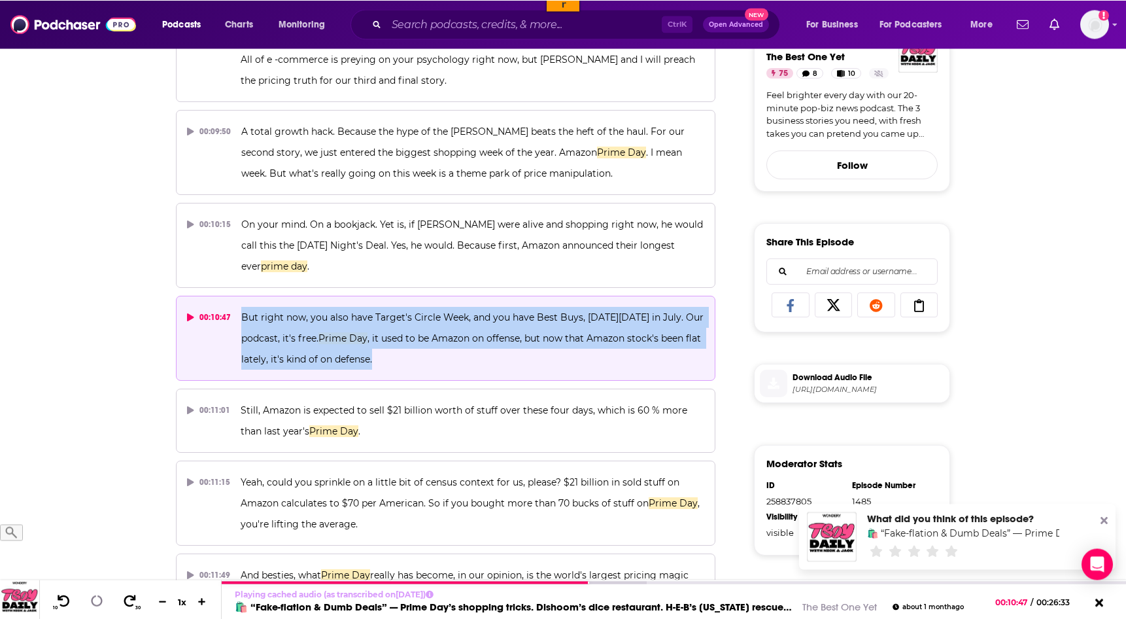
copy span "But right now, you also have Target's Circle Week, and you have Best Buys, Blac…"
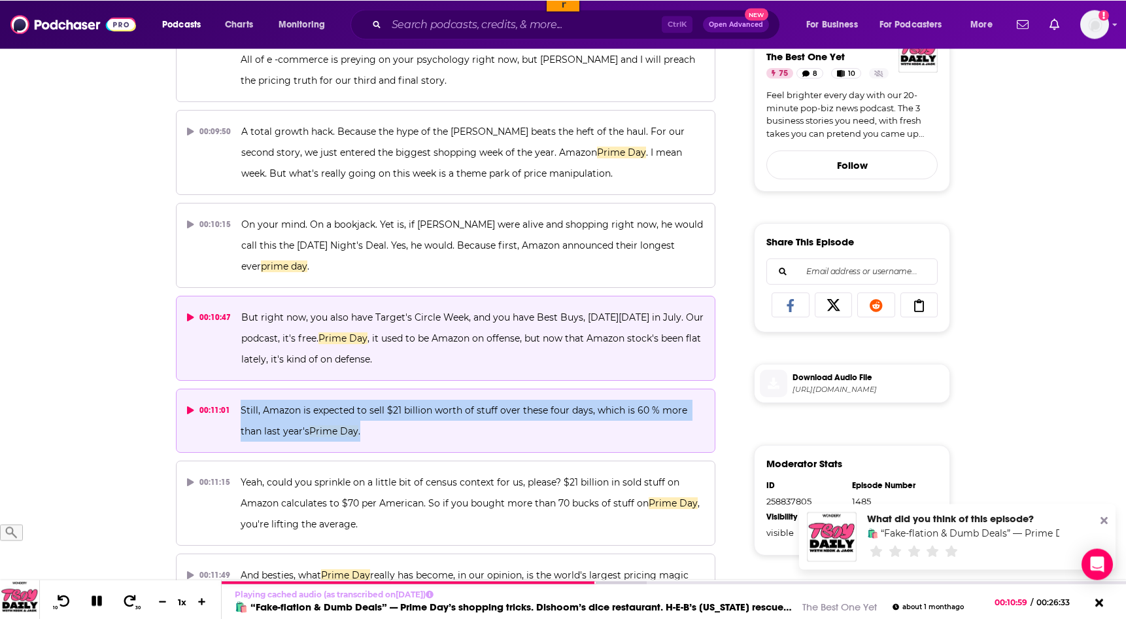
drag, startPoint x: 343, startPoint y: 446, endPoint x: 235, endPoint y: 412, distance: 112.5
click at [235, 412] on button "00:11:01 Still, Amazon is expected to sell $21 billion worth of stuff over thes…" at bounding box center [446, 420] width 540 height 64
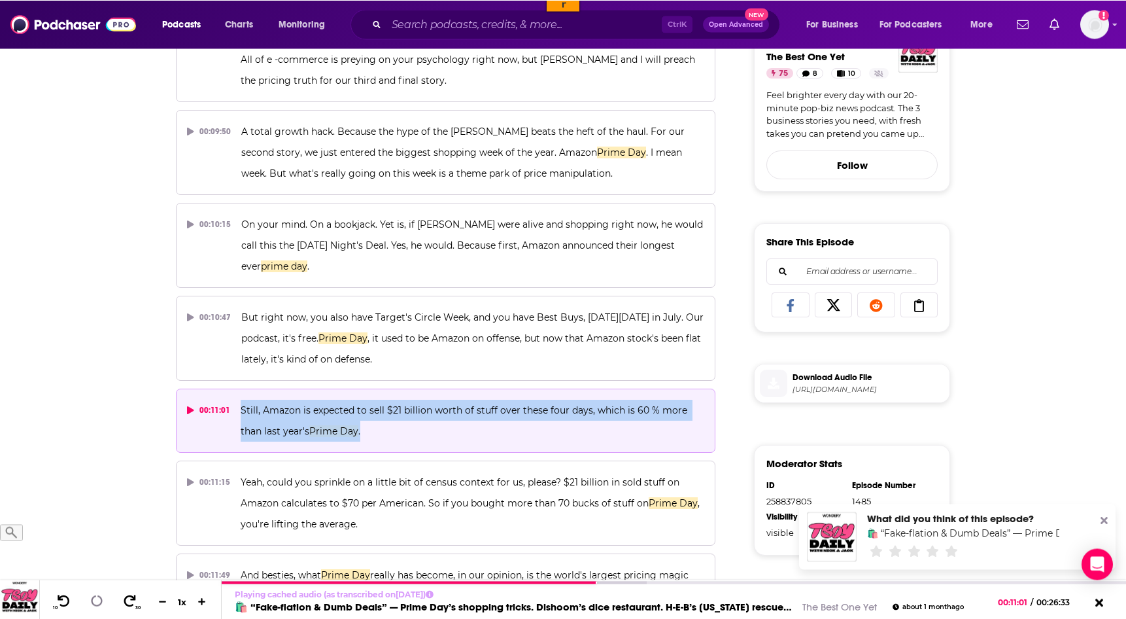
copy span "Still, Amazon is expected to sell $21 billion worth of stuff over these four da…"
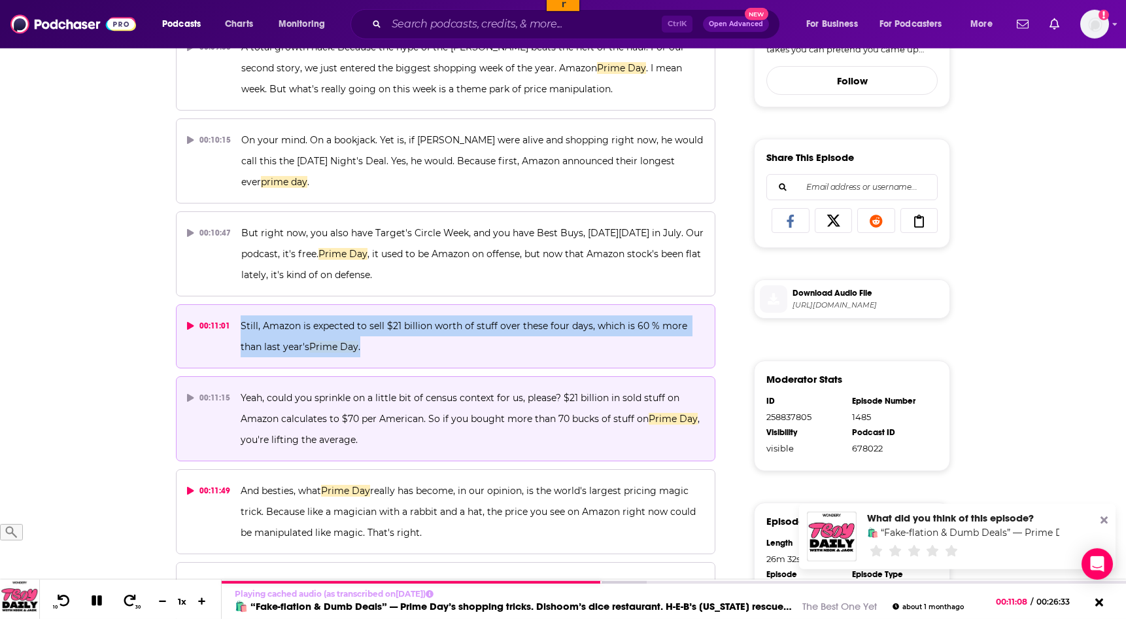
scroll to position [487, 0]
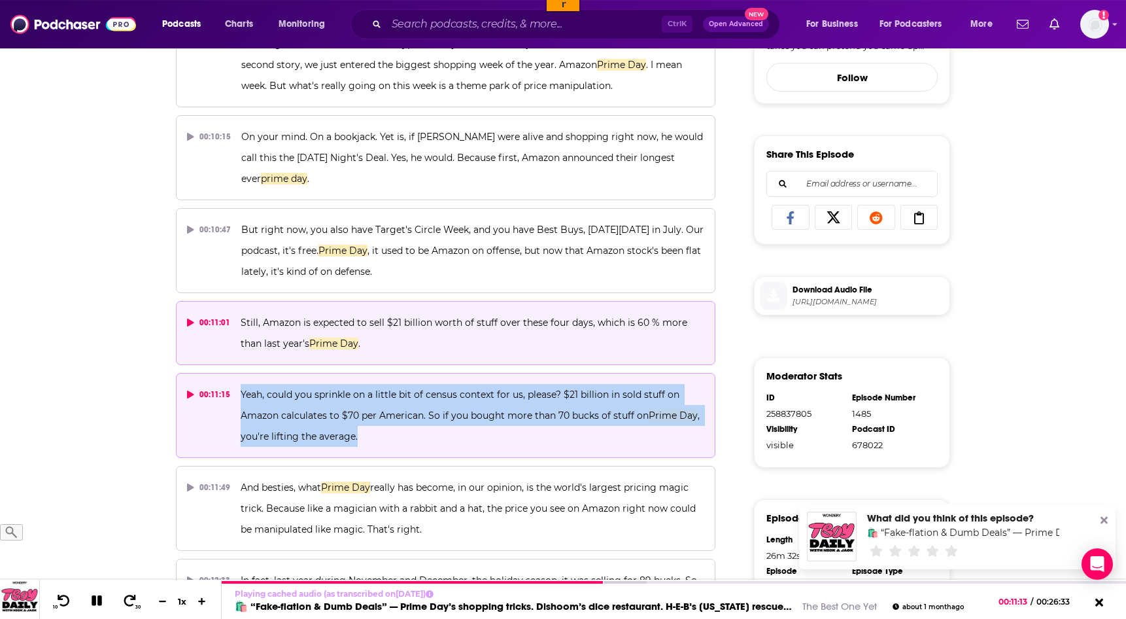
drag, startPoint x: 359, startPoint y: 436, endPoint x: 229, endPoint y: 395, distance: 136.5
click at [229, 395] on button "00:11:15 Yeah, could you sprinkle on a little bit of census context for us, ple…" at bounding box center [446, 415] width 540 height 85
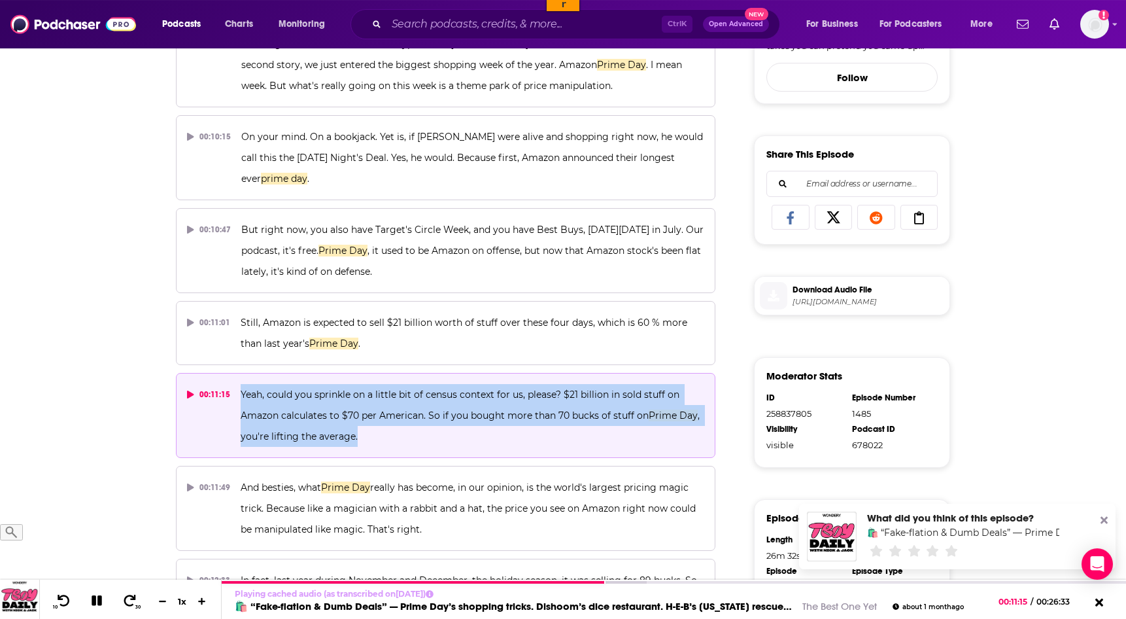
copy button "Yeah, could you sprinkle on a little bit of census context for us, please? $21 …"
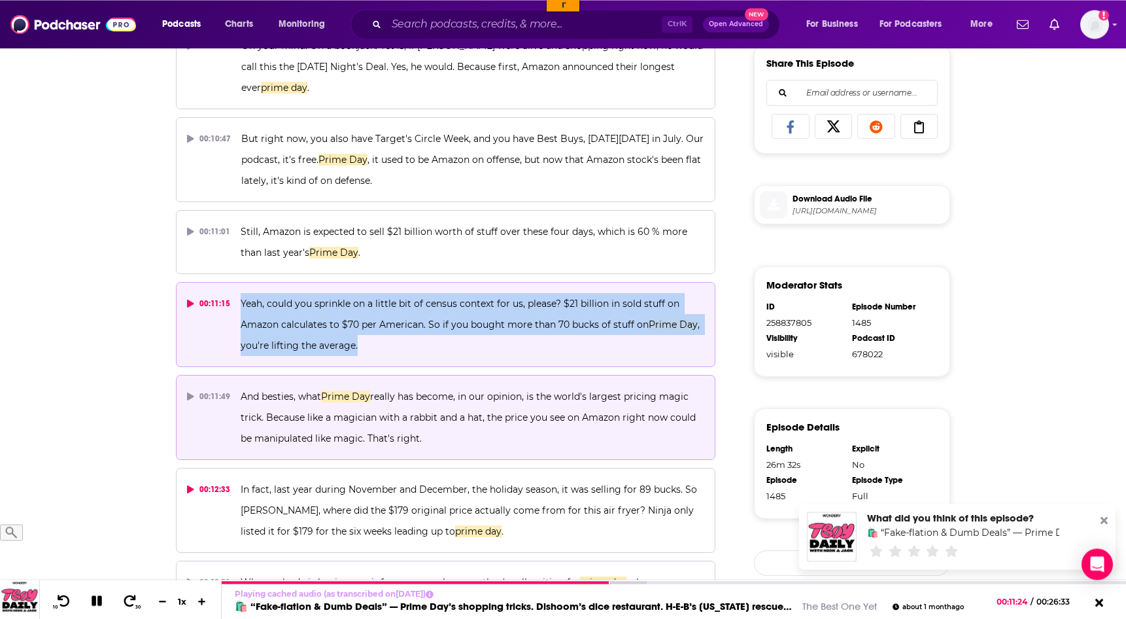
scroll to position [579, 0]
drag, startPoint x: 424, startPoint y: 444, endPoint x: 237, endPoint y: 396, distance: 192.6
click at [237, 396] on button "00:11:49 And besties, what Prime Day really has become, in our opinion, is the …" at bounding box center [446, 416] width 540 height 85
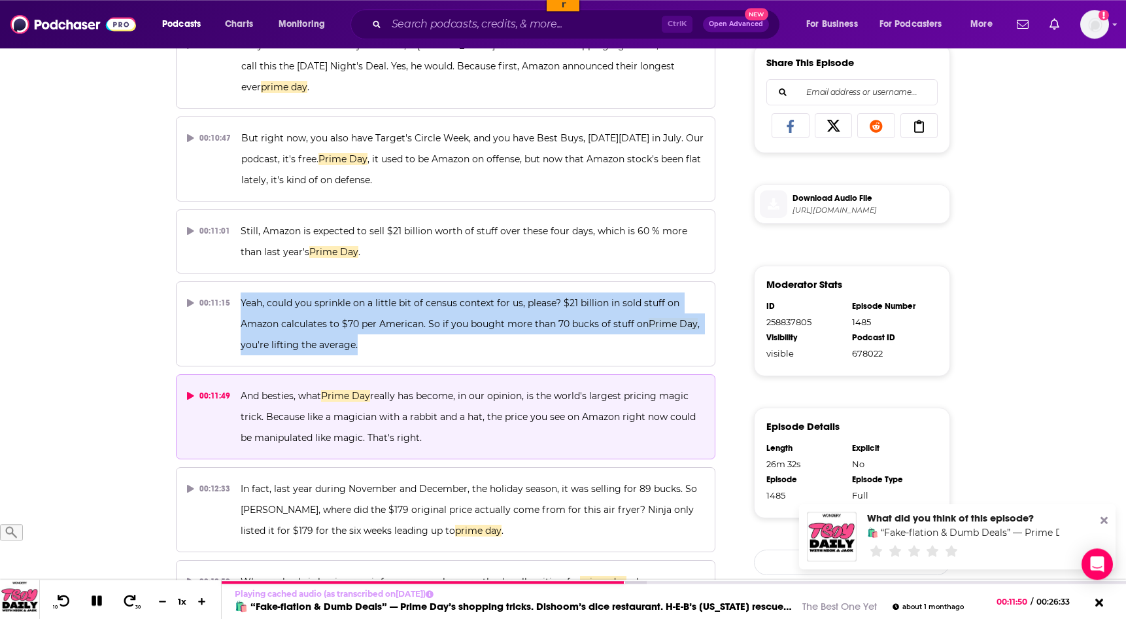
copy span "And besties, what Prime Day really has become, in our opinion, is the world's l…"
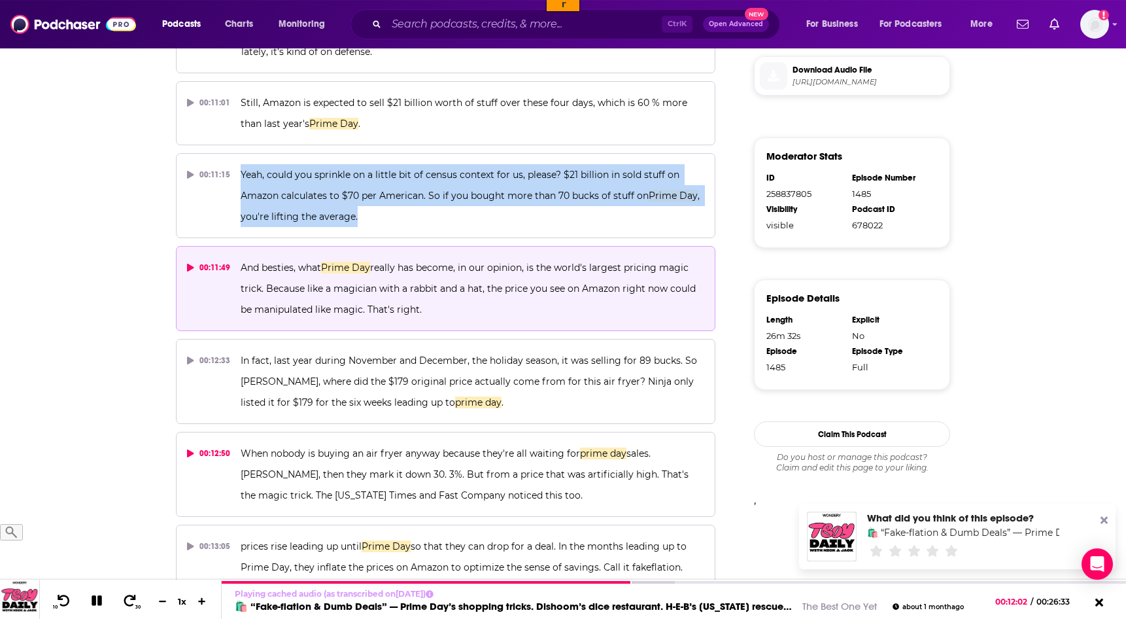
scroll to position [711, 0]
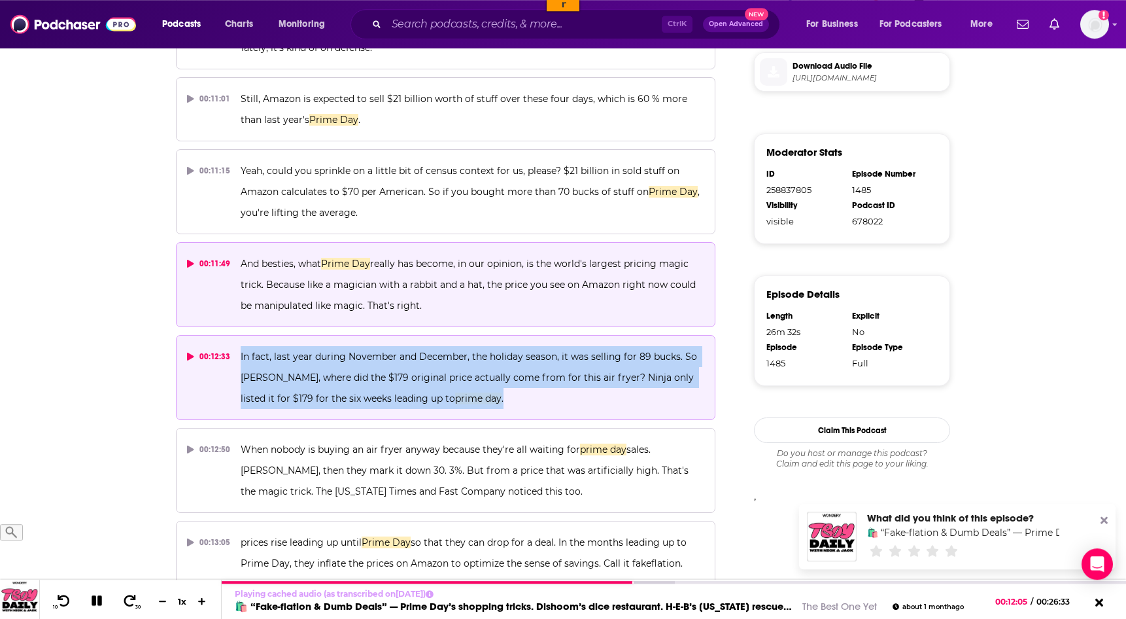
drag, startPoint x: 470, startPoint y: 394, endPoint x: 229, endPoint y: 358, distance: 243.4
click at [229, 358] on button "00:12:33 In fact, last year during November and December, the holiday season, i…" at bounding box center [446, 377] width 540 height 85
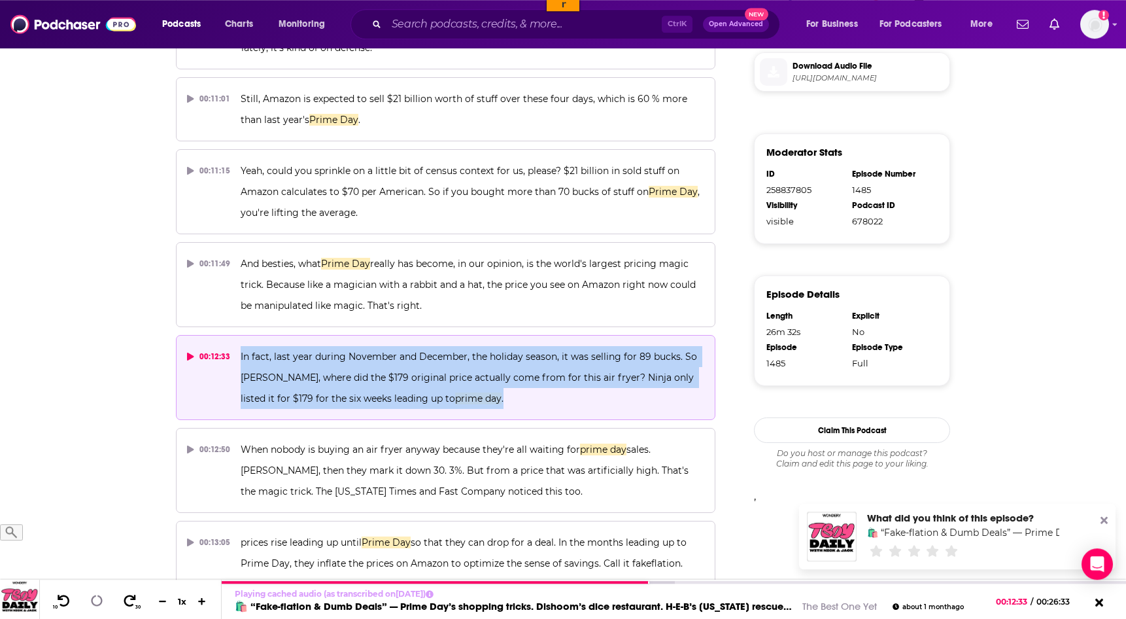
copy button "In fact, last year during November and December, the holiday season, it was sel…"
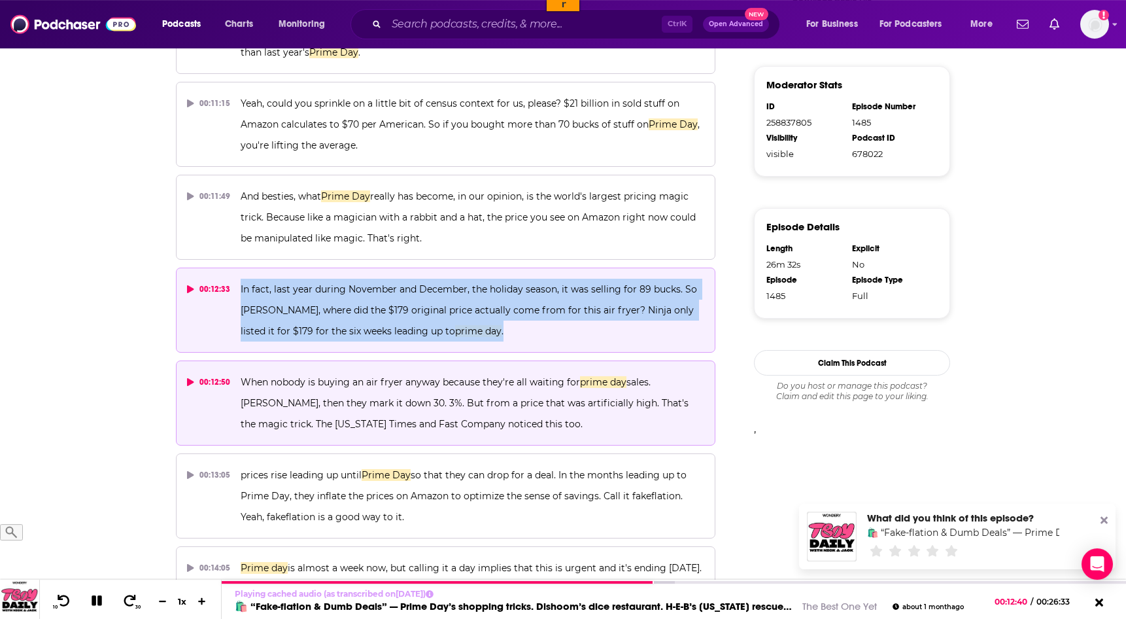
scroll to position [779, 0]
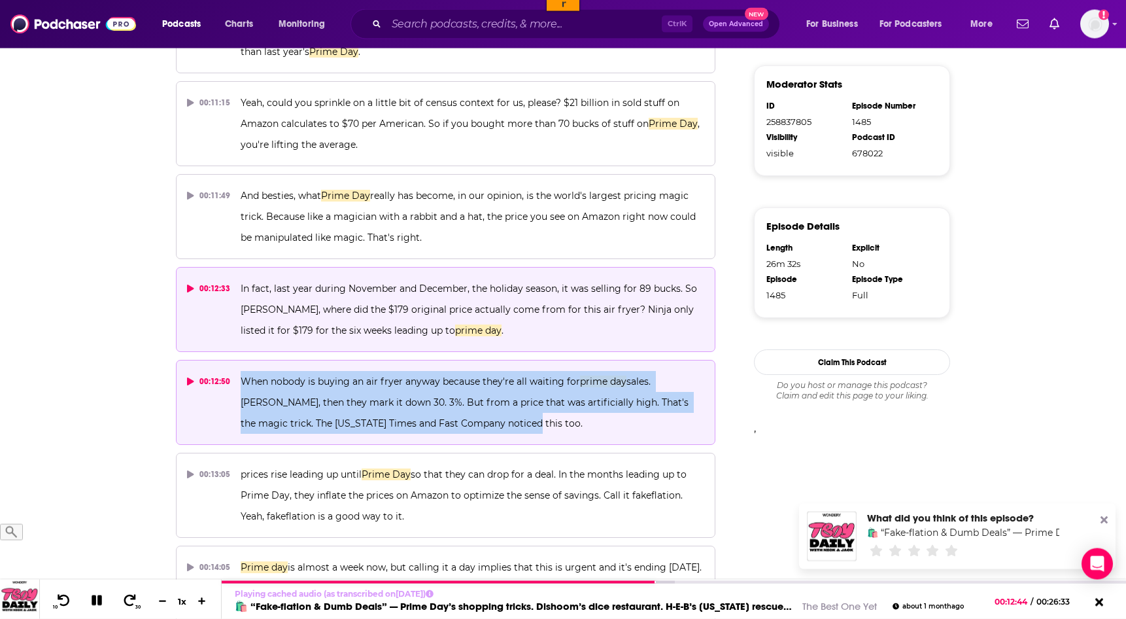
drag, startPoint x: 491, startPoint y: 424, endPoint x: 237, endPoint y: 377, distance: 258.2
click at [237, 377] on button "00:12:50 When nobody is buying an air fryer anyway because they're all waiting …" at bounding box center [446, 402] width 540 height 85
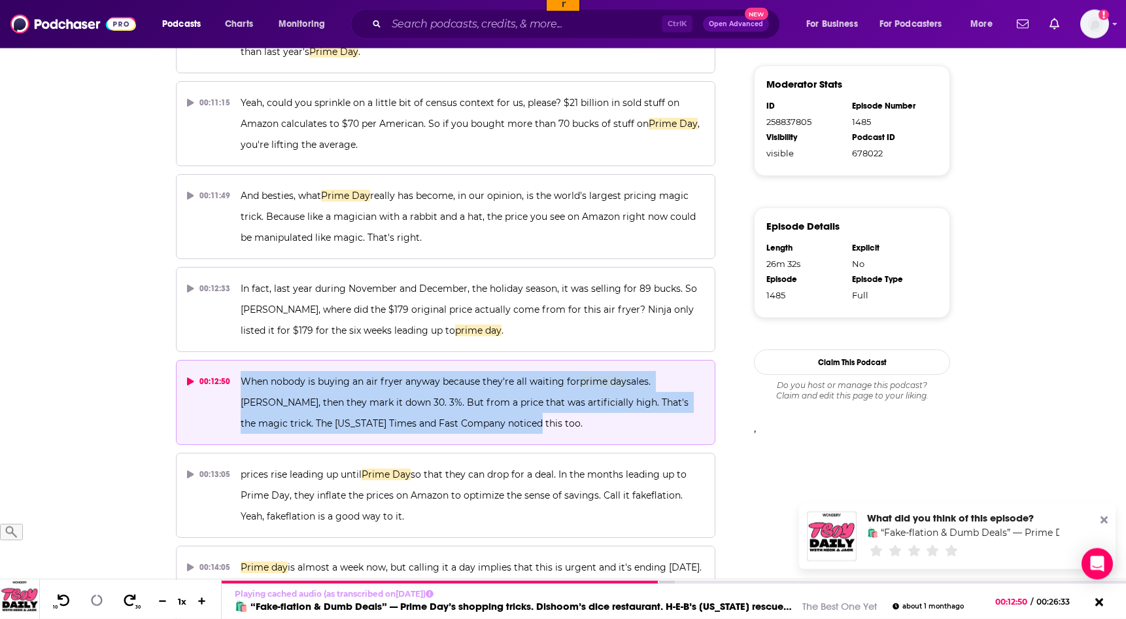
copy span "When nobody is buying an air fryer anyway because they're all waiting for prime…"
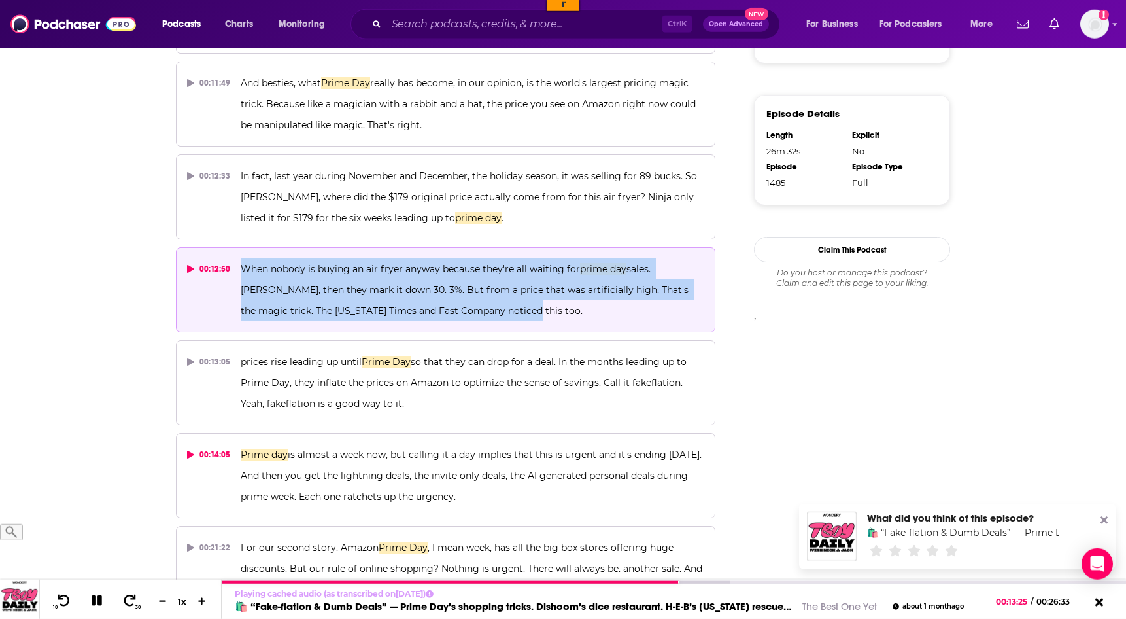
scroll to position [893, 0]
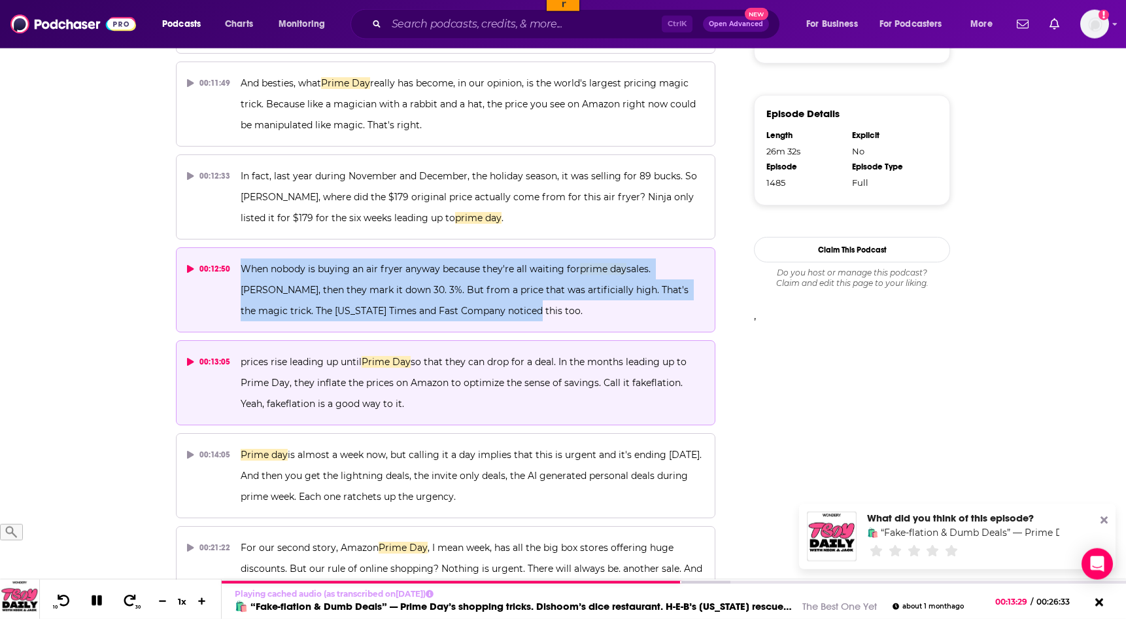
drag, startPoint x: 396, startPoint y: 406, endPoint x: 239, endPoint y: 361, distance: 163.3
click at [239, 361] on button "00:13:05 prices rise leading up until Prime Day so that they can drop for a dea…" at bounding box center [446, 382] width 540 height 85
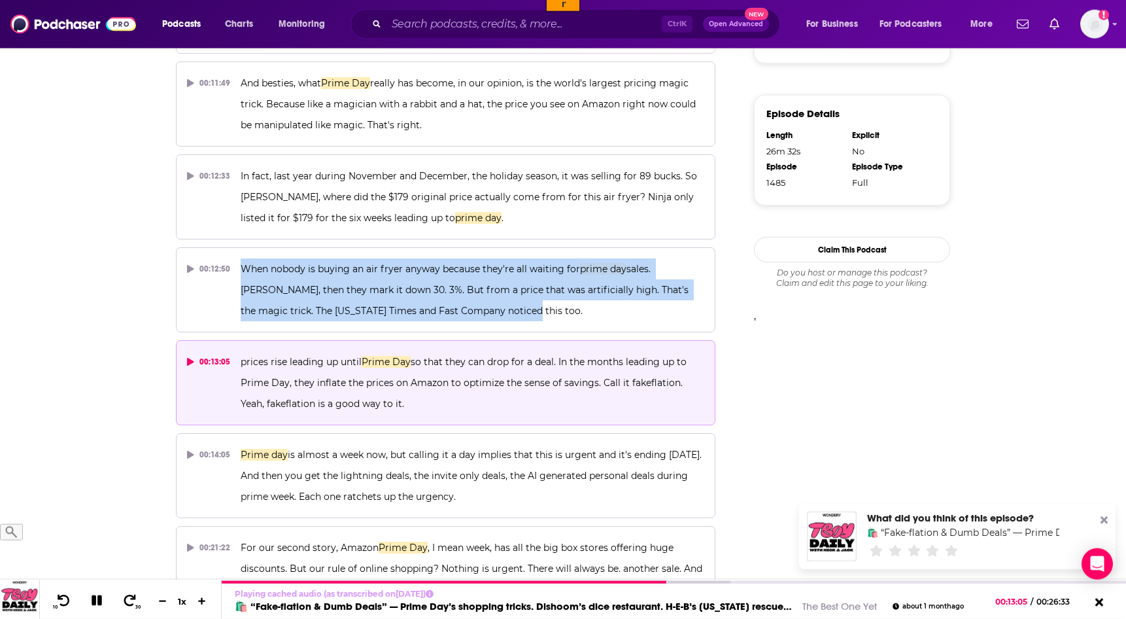
copy span "prices rise leading up until Prime Day so that they can drop for a deal. In the…"
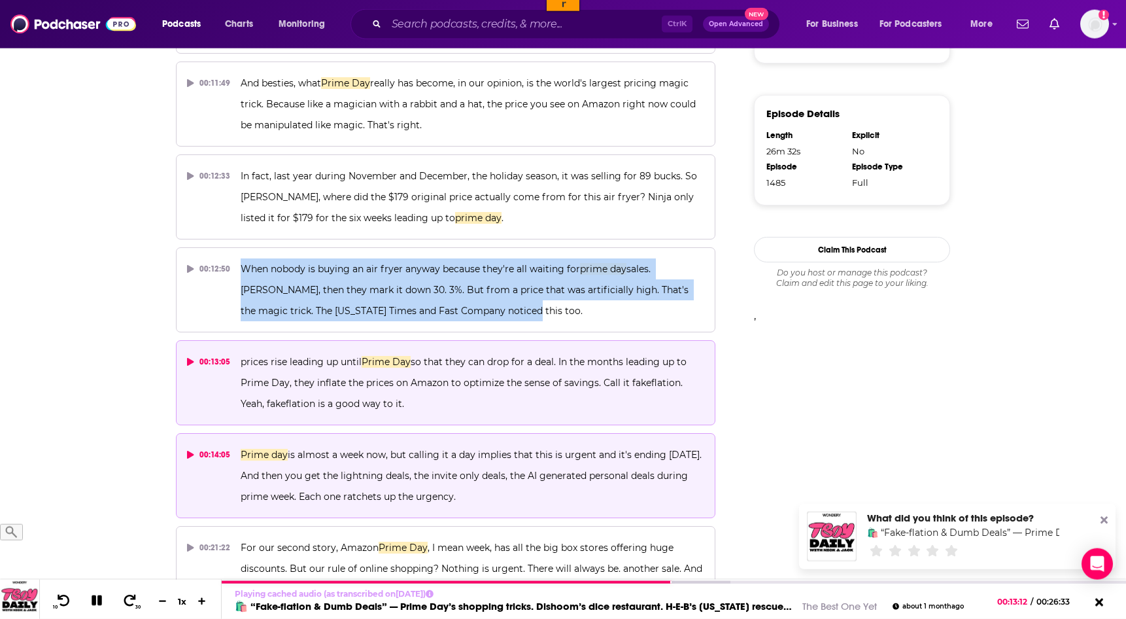
scroll to position [895, 0]
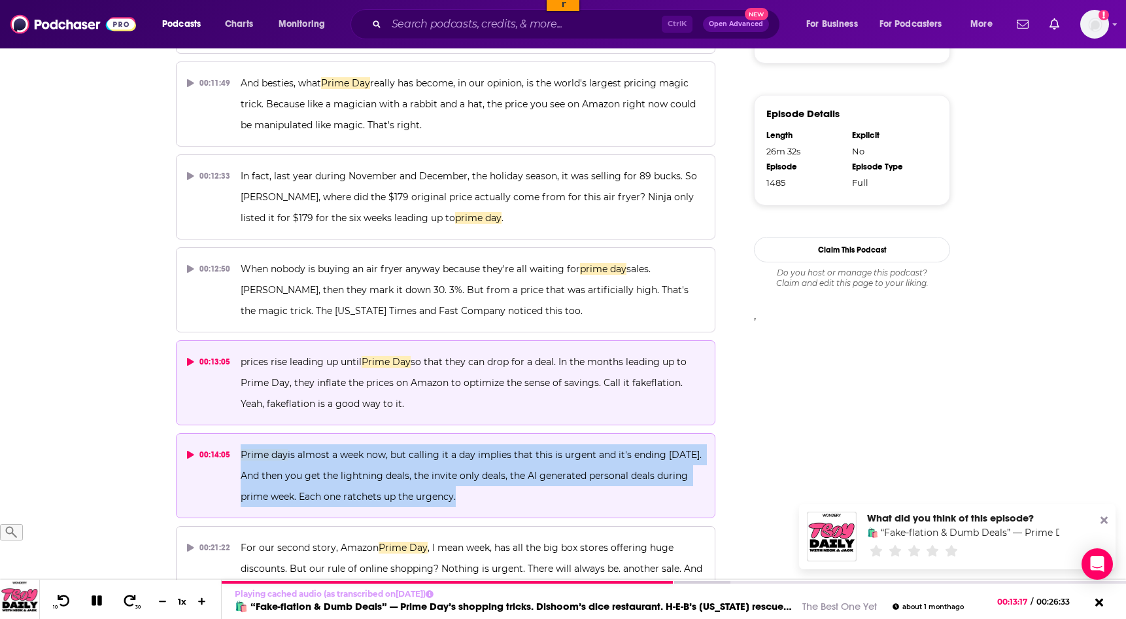
drag, startPoint x: 477, startPoint y: 502, endPoint x: 233, endPoint y: 462, distance: 247.2
click at [233, 462] on button "00:14:05 Prime day is almost a week now, but calling it a day implies that this…" at bounding box center [446, 475] width 540 height 85
